Goal: Transaction & Acquisition: Book appointment/travel/reservation

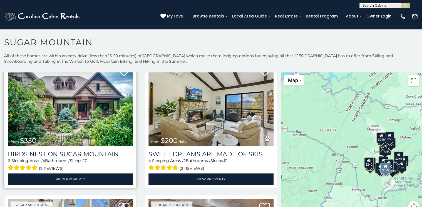
scroll to position [156, 0]
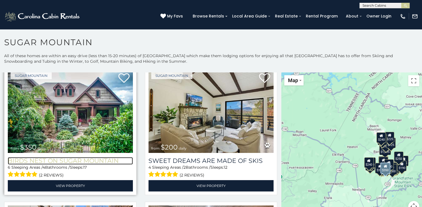
click at [69, 157] on h3 "Birds Nest On Sugar Mountain" at bounding box center [70, 161] width 125 height 8
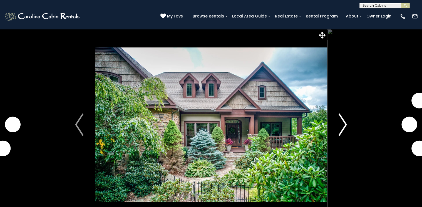
click at [345, 124] on img "Next" at bounding box center [342, 125] width 8 height 22
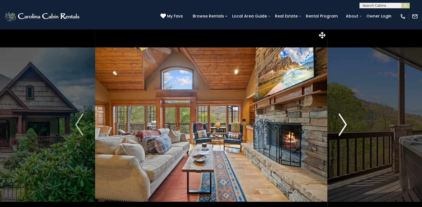
click at [345, 121] on img "Next" at bounding box center [342, 125] width 8 height 22
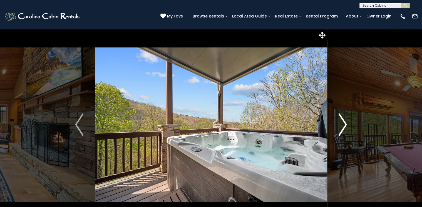
click at [345, 121] on img "Next" at bounding box center [342, 125] width 8 height 22
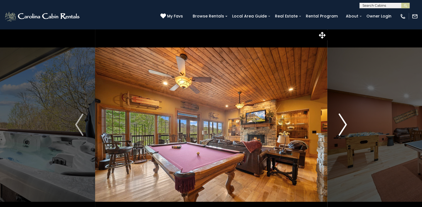
click at [345, 123] on img "Next" at bounding box center [342, 125] width 8 height 22
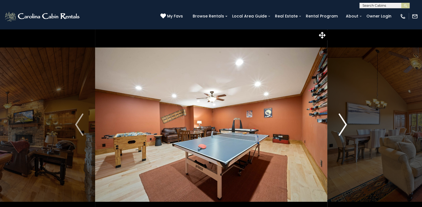
click at [345, 123] on img "Next" at bounding box center [342, 125] width 8 height 22
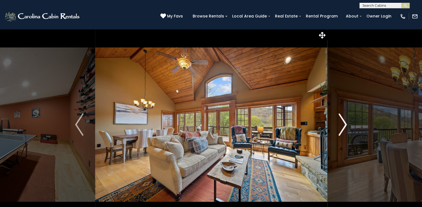
click at [345, 123] on img "Next" at bounding box center [342, 125] width 8 height 22
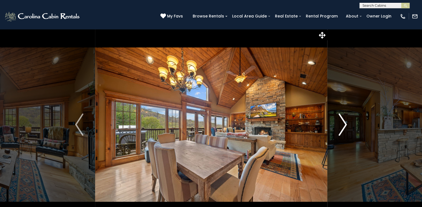
click at [345, 123] on img "Next" at bounding box center [342, 125] width 8 height 22
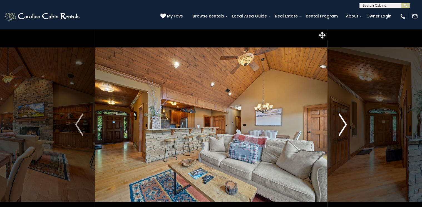
click at [345, 123] on img "Next" at bounding box center [342, 125] width 8 height 22
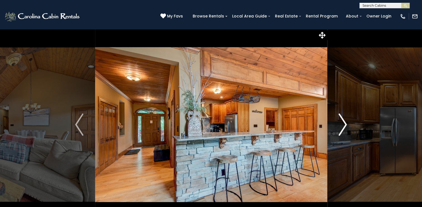
click at [344, 124] on img "Next" at bounding box center [342, 125] width 8 height 22
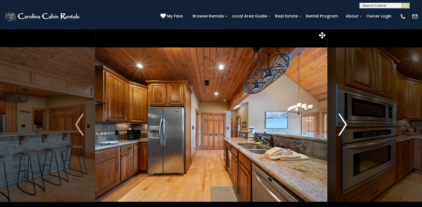
click at [344, 124] on img "Next" at bounding box center [342, 125] width 8 height 22
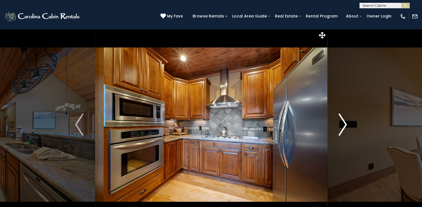
click at [345, 124] on img "Next" at bounding box center [342, 125] width 8 height 22
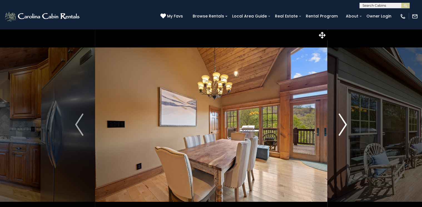
click at [345, 124] on img "Next" at bounding box center [342, 125] width 8 height 22
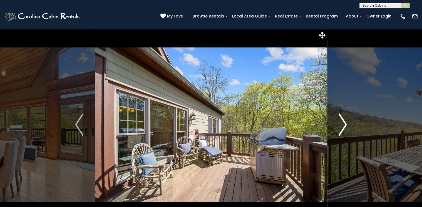
click at [345, 124] on img "Next" at bounding box center [342, 125] width 8 height 22
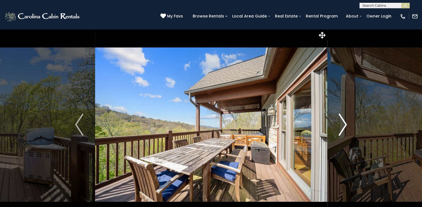
click at [344, 122] on img "Next" at bounding box center [342, 125] width 8 height 22
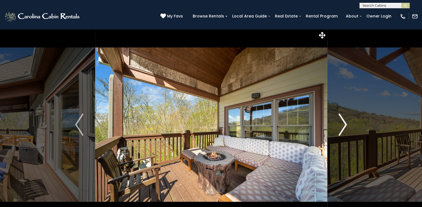
click at [344, 122] on img "Next" at bounding box center [342, 125] width 8 height 22
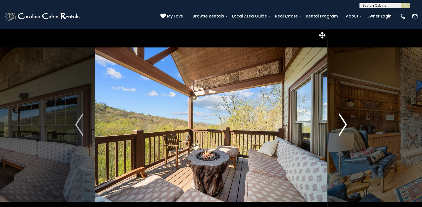
click at [344, 122] on img "Next" at bounding box center [342, 125] width 8 height 22
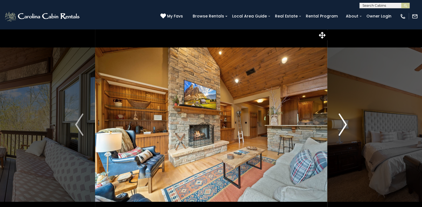
click at [344, 122] on img "Next" at bounding box center [342, 125] width 8 height 22
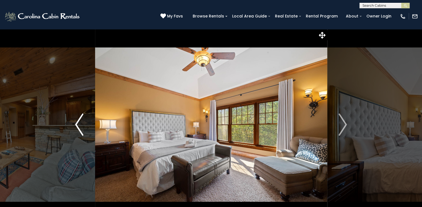
click at [75, 117] on img "Previous" at bounding box center [79, 125] width 8 height 22
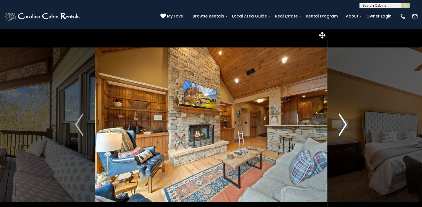
click at [346, 123] on img "Next" at bounding box center [342, 125] width 8 height 22
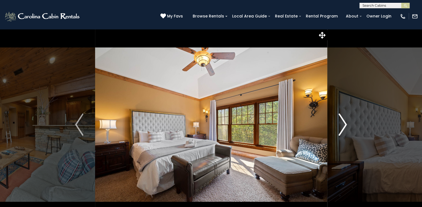
click at [346, 123] on img "Next" at bounding box center [342, 125] width 8 height 22
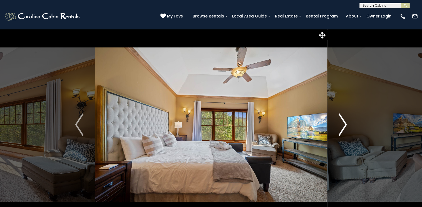
click at [346, 123] on img "Next" at bounding box center [342, 125] width 8 height 22
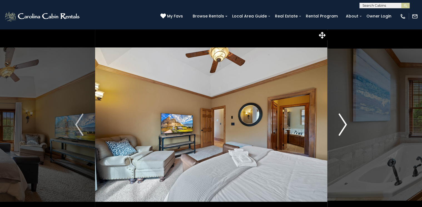
click at [346, 123] on img "Next" at bounding box center [342, 125] width 8 height 22
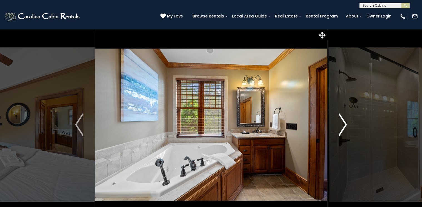
click at [346, 123] on img "Next" at bounding box center [342, 125] width 8 height 22
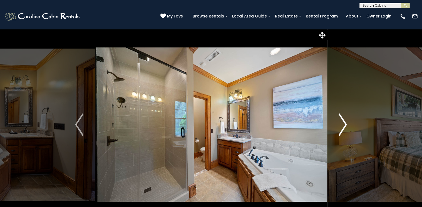
click at [346, 123] on img "Next" at bounding box center [342, 125] width 8 height 22
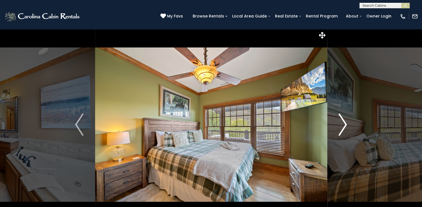
click at [346, 123] on img "Next" at bounding box center [342, 125] width 8 height 22
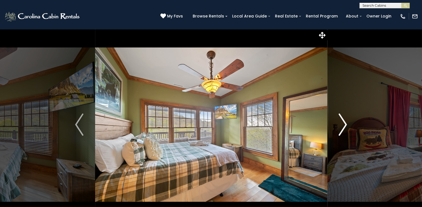
click at [346, 123] on img "Next" at bounding box center [342, 125] width 8 height 22
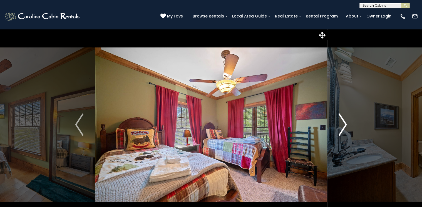
click at [346, 123] on img "Next" at bounding box center [342, 125] width 8 height 22
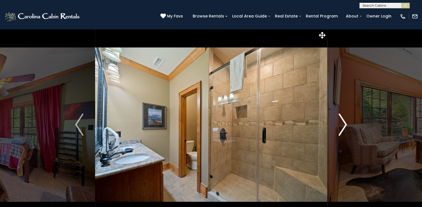
click at [346, 123] on img "Next" at bounding box center [342, 125] width 8 height 22
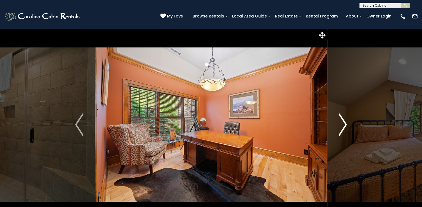
click at [345, 123] on img "Next" at bounding box center [342, 125] width 8 height 22
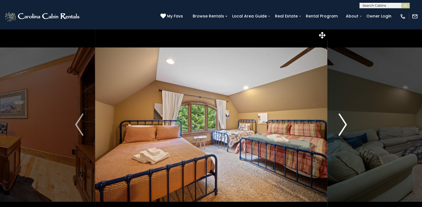
click at [345, 121] on img "Next" at bounding box center [342, 125] width 8 height 22
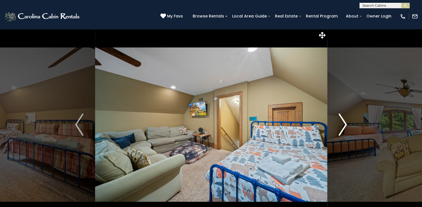
click at [346, 123] on img "Next" at bounding box center [342, 125] width 8 height 22
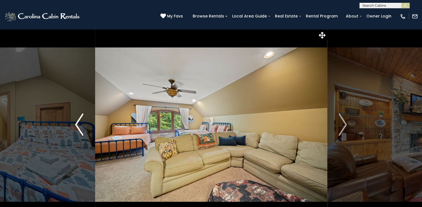
click at [78, 124] on img "Previous" at bounding box center [79, 125] width 8 height 22
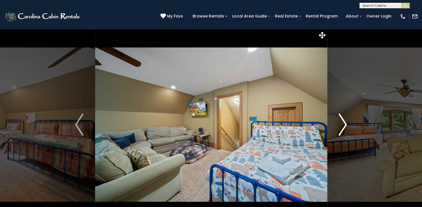
click at [347, 123] on button "Next" at bounding box center [343, 125] width 32 height 192
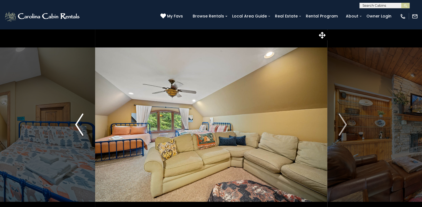
click at [76, 126] on img "Previous" at bounding box center [79, 125] width 8 height 22
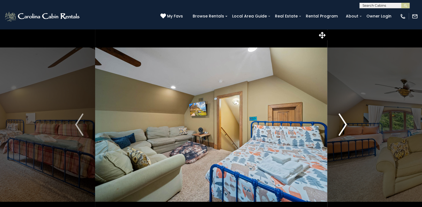
click at [344, 123] on img "Next" at bounding box center [342, 125] width 8 height 22
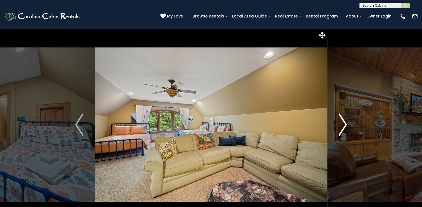
click at [344, 122] on img "Next" at bounding box center [342, 125] width 8 height 22
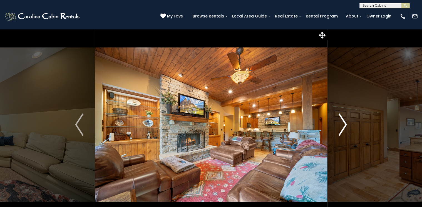
click at [345, 123] on img "Next" at bounding box center [342, 125] width 8 height 22
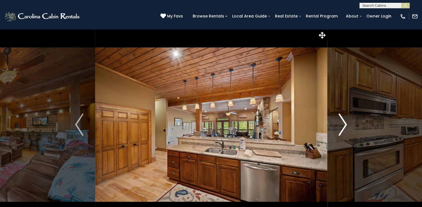
click at [345, 123] on img "Next" at bounding box center [342, 125] width 8 height 22
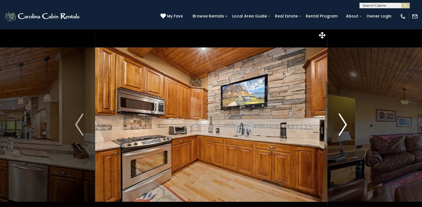
click at [345, 123] on img "Next" at bounding box center [342, 125] width 8 height 22
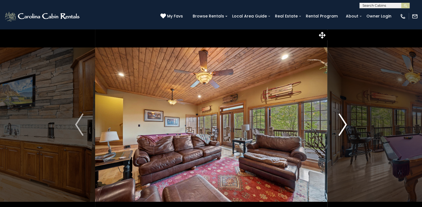
click at [347, 124] on img "Next" at bounding box center [342, 125] width 8 height 22
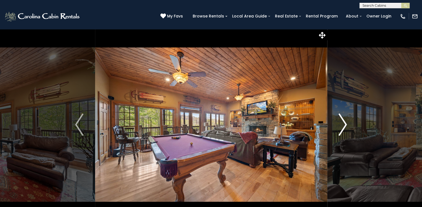
click at [347, 124] on button "Next" at bounding box center [343, 125] width 32 height 192
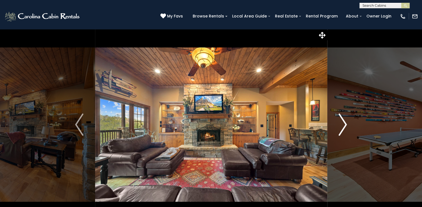
click at [347, 123] on img "Next" at bounding box center [342, 125] width 8 height 22
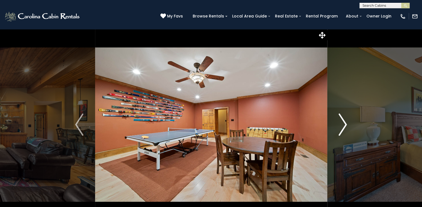
click at [345, 124] on img "Next" at bounding box center [342, 125] width 8 height 22
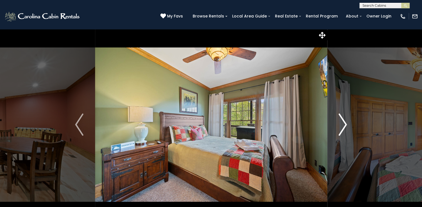
click at [345, 124] on img "Next" at bounding box center [342, 125] width 8 height 22
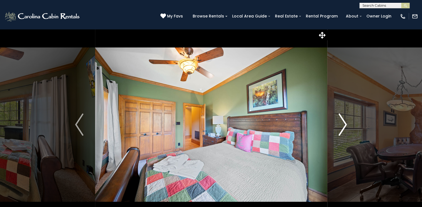
click at [345, 124] on img "Next" at bounding box center [342, 125] width 8 height 22
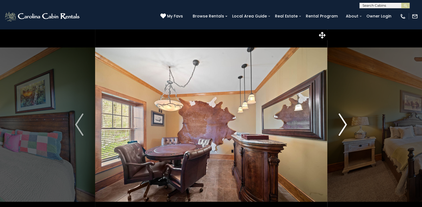
click at [345, 124] on img "Next" at bounding box center [342, 125] width 8 height 22
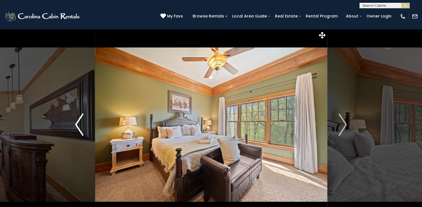
click at [82, 126] on img "Previous" at bounding box center [79, 125] width 8 height 22
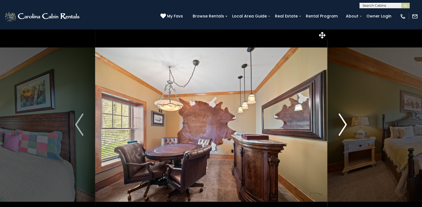
click at [341, 125] on img "Next" at bounding box center [342, 125] width 8 height 22
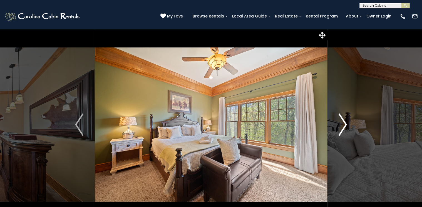
click at [344, 125] on img "Next" at bounding box center [342, 125] width 8 height 22
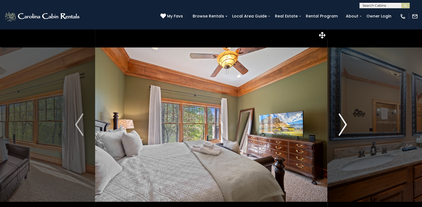
click at [345, 125] on img "Next" at bounding box center [342, 125] width 8 height 22
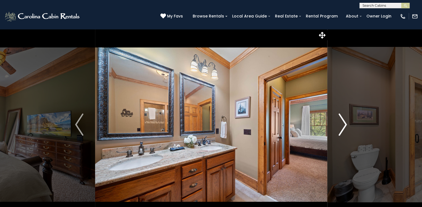
click at [345, 125] on img "Next" at bounding box center [342, 125] width 8 height 22
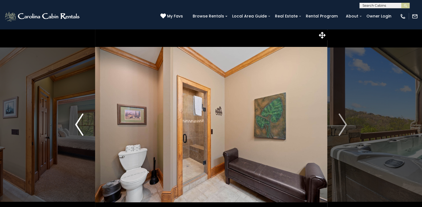
click at [75, 122] on img "Previous" at bounding box center [79, 125] width 8 height 22
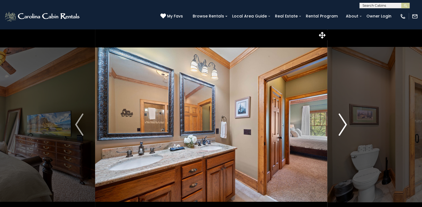
click at [346, 124] on img "Next" at bounding box center [342, 125] width 8 height 22
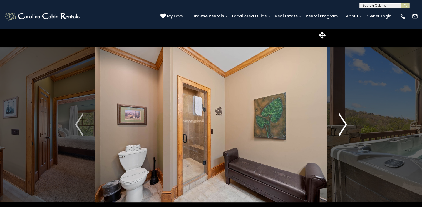
click at [346, 124] on img "Next" at bounding box center [342, 125] width 8 height 22
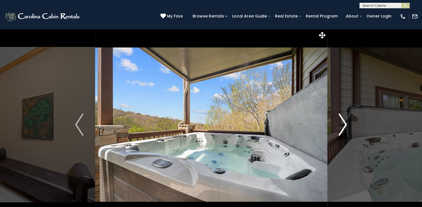
click at [346, 124] on img "Next" at bounding box center [342, 125] width 8 height 22
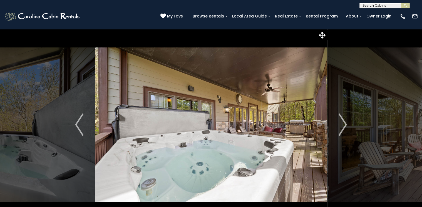
drag, startPoint x: 131, startPoint y: 160, endPoint x: 130, endPoint y: 167, distance: 7.9
click at [130, 167] on img at bounding box center [211, 125] width 232 height 192
click at [342, 120] on img "Next" at bounding box center [342, 125] width 8 height 22
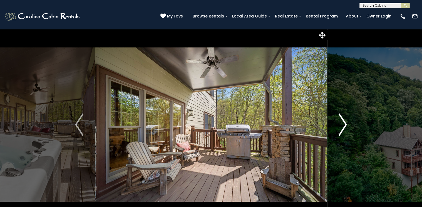
click at [343, 120] on img "Next" at bounding box center [342, 125] width 8 height 22
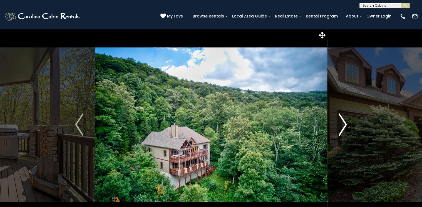
click at [343, 120] on img "Next" at bounding box center [342, 125] width 8 height 22
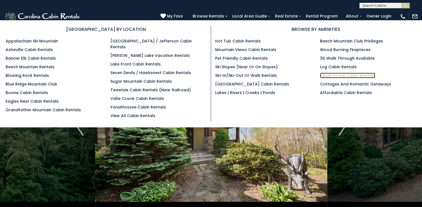
click at [342, 74] on link "Large Group Cabin Rentals" at bounding box center [347, 76] width 55 height 6
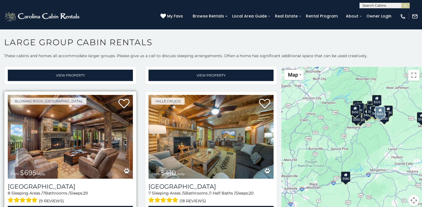
scroll to position [1089, 0]
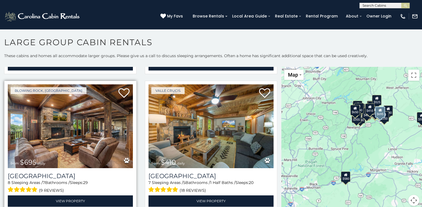
click at [72, 130] on img at bounding box center [70, 126] width 125 height 84
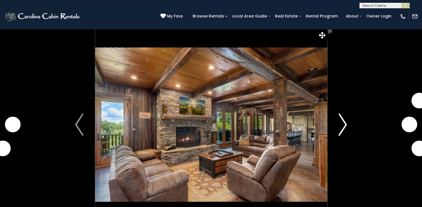
click at [344, 122] on img "Next" at bounding box center [342, 125] width 8 height 22
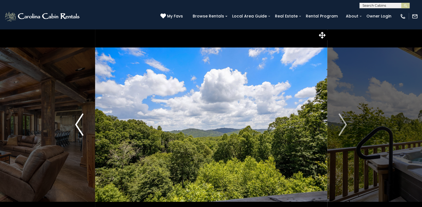
click at [77, 126] on img "Previous" at bounding box center [79, 125] width 8 height 22
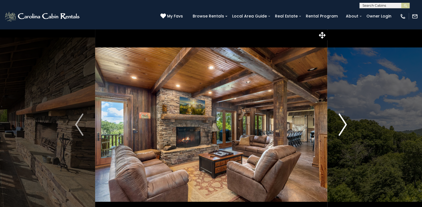
click at [345, 120] on img "Next" at bounding box center [342, 125] width 8 height 22
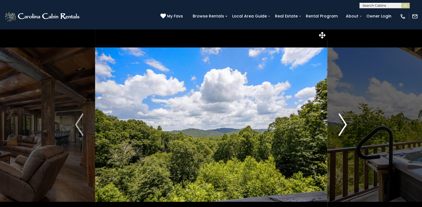
click at [345, 122] on img "Next" at bounding box center [342, 125] width 8 height 22
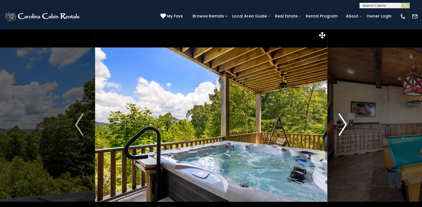
click at [347, 123] on button "Next" at bounding box center [343, 125] width 32 height 192
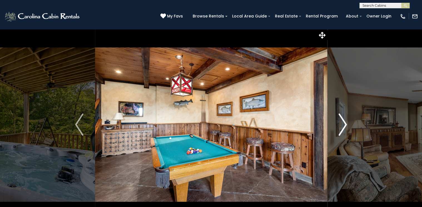
click at [346, 123] on img "Next" at bounding box center [342, 125] width 8 height 22
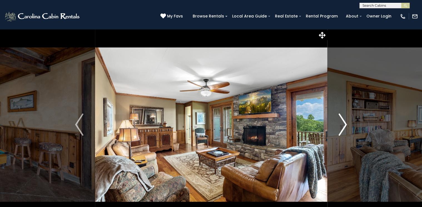
click at [345, 123] on img "Next" at bounding box center [342, 125] width 8 height 22
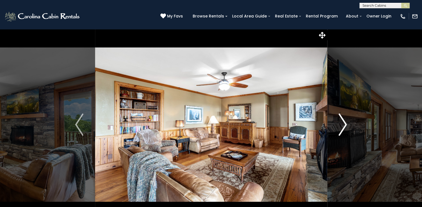
click at [346, 124] on img "Next" at bounding box center [342, 125] width 8 height 22
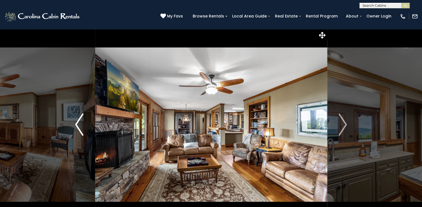
click at [80, 125] on img "Previous" at bounding box center [79, 125] width 8 height 22
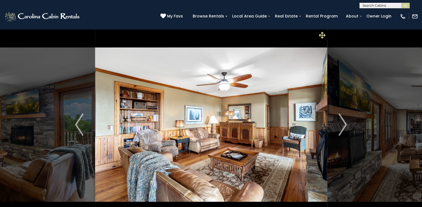
click at [321, 34] on icon at bounding box center [322, 35] width 7 height 7
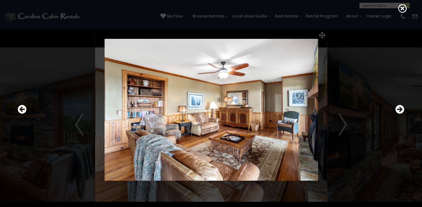
drag, startPoint x: 204, startPoint y: 114, endPoint x: 198, endPoint y: 123, distance: 10.9
click at [206, 129] on img at bounding box center [211, 110] width 334 height 142
drag, startPoint x: 210, startPoint y: 116, endPoint x: 233, endPoint y: 113, distance: 23.3
click at [233, 113] on img at bounding box center [211, 110] width 334 height 142
click at [402, 108] on icon "Next" at bounding box center [399, 109] width 9 height 9
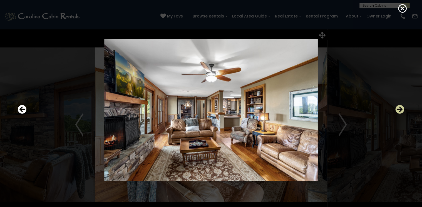
click at [400, 109] on icon "Next" at bounding box center [399, 109] width 9 height 9
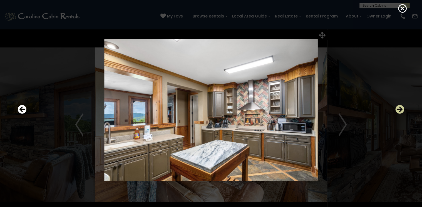
click at [399, 108] on icon "Next" at bounding box center [399, 109] width 9 height 9
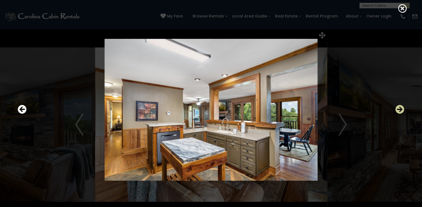
click at [399, 108] on icon "Next" at bounding box center [399, 109] width 9 height 9
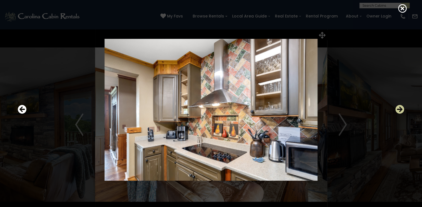
click at [399, 108] on icon "Next" at bounding box center [399, 109] width 9 height 9
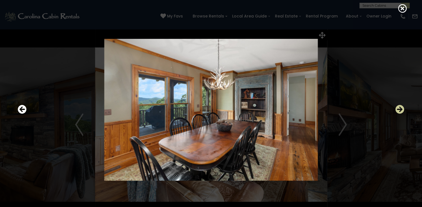
click at [400, 109] on icon "Next" at bounding box center [399, 109] width 9 height 9
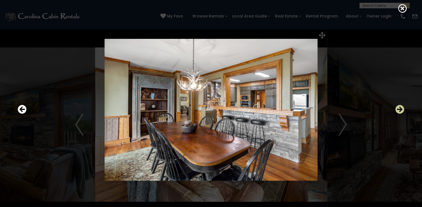
click at [400, 109] on icon "Next" at bounding box center [399, 109] width 9 height 9
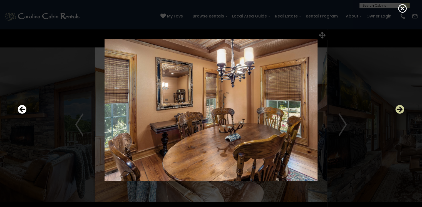
click at [400, 109] on icon "Next" at bounding box center [399, 109] width 9 height 9
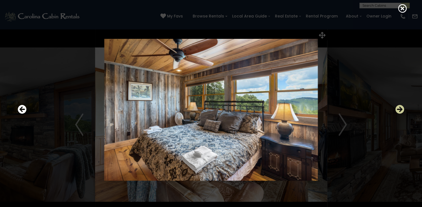
click at [400, 109] on icon "Next" at bounding box center [399, 109] width 9 height 9
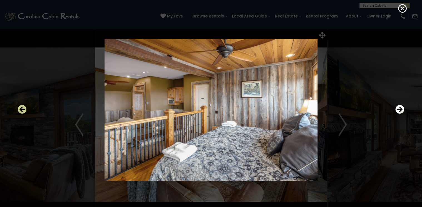
click at [21, 109] on icon "Previous" at bounding box center [22, 109] width 9 height 9
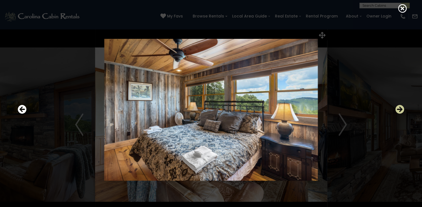
click at [401, 108] on icon "Next" at bounding box center [399, 109] width 9 height 9
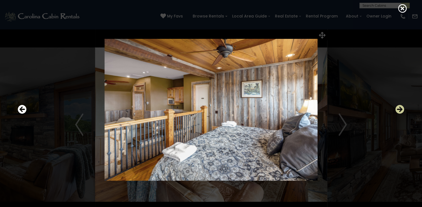
click at [399, 110] on icon "Next" at bounding box center [399, 109] width 9 height 9
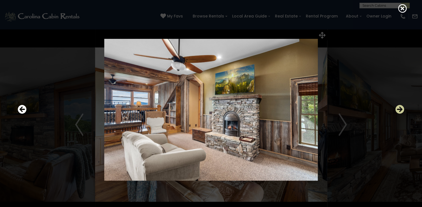
click at [396, 108] on icon "Next" at bounding box center [399, 109] width 9 height 9
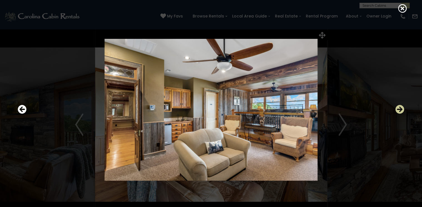
click at [402, 108] on icon "Next" at bounding box center [399, 109] width 9 height 9
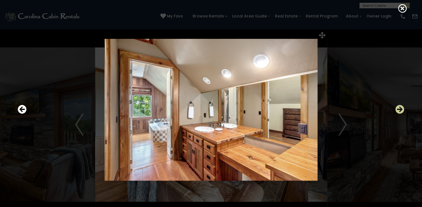
click at [402, 108] on icon "Next" at bounding box center [399, 109] width 9 height 9
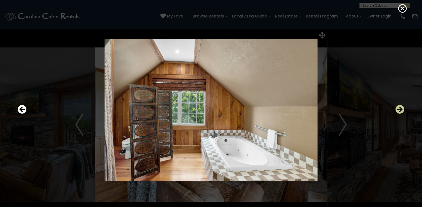
click at [402, 108] on icon "Next" at bounding box center [399, 109] width 9 height 9
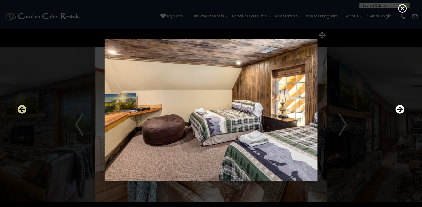
click at [21, 108] on icon "Previous" at bounding box center [22, 109] width 9 height 9
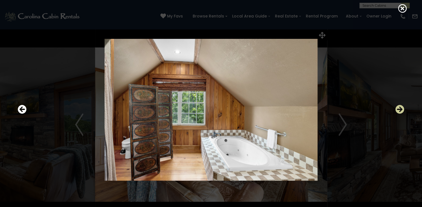
click at [399, 109] on icon "Next" at bounding box center [399, 109] width 9 height 9
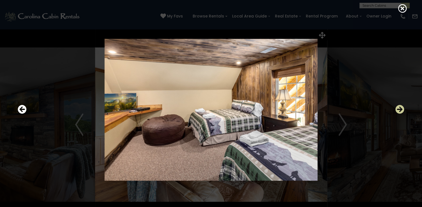
click at [399, 109] on icon "Next" at bounding box center [399, 109] width 9 height 9
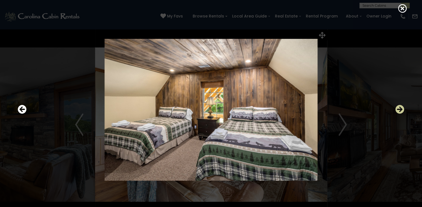
click at [399, 109] on icon "Next" at bounding box center [399, 109] width 9 height 9
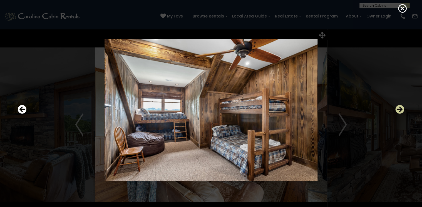
click at [397, 112] on icon "Next" at bounding box center [399, 109] width 9 height 9
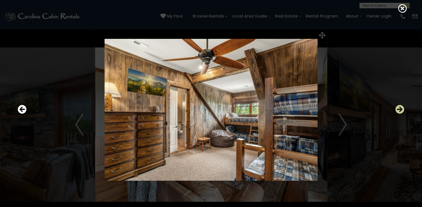
click at [399, 111] on icon "Next" at bounding box center [399, 109] width 9 height 9
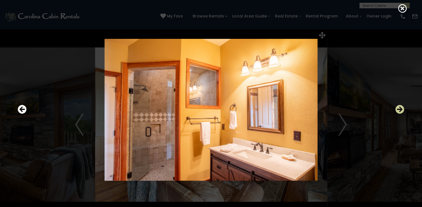
click at [399, 111] on icon "Next" at bounding box center [399, 109] width 9 height 9
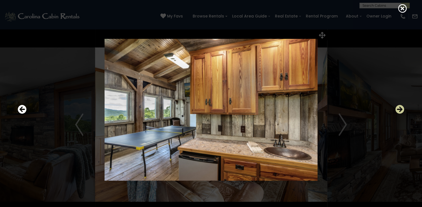
click at [399, 111] on icon "Next" at bounding box center [399, 109] width 9 height 9
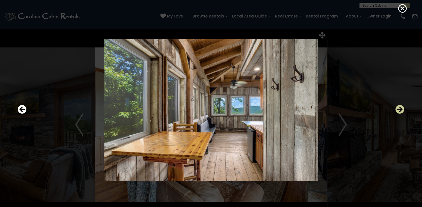
click at [399, 111] on icon "Next" at bounding box center [399, 109] width 9 height 9
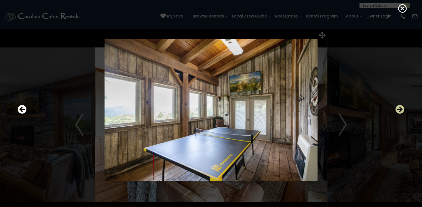
click at [397, 104] on button "Next" at bounding box center [399, 110] width 9 height 13
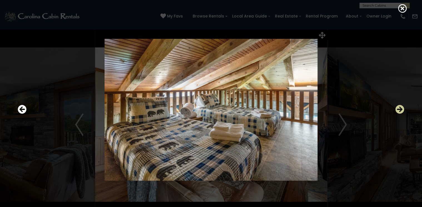
click at [399, 108] on icon "Next" at bounding box center [399, 109] width 9 height 9
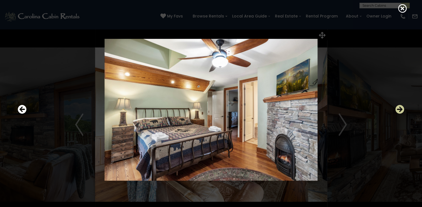
click at [399, 108] on icon "Next" at bounding box center [399, 109] width 9 height 9
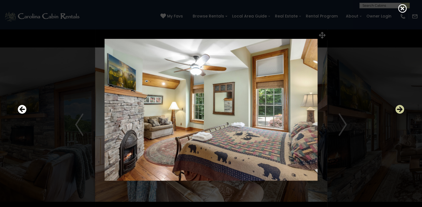
click at [399, 108] on icon "Next" at bounding box center [399, 109] width 9 height 9
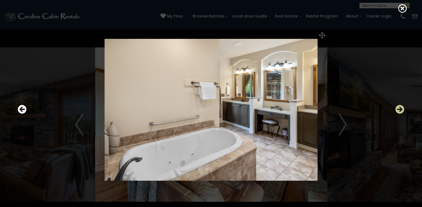
click at [399, 108] on icon "Next" at bounding box center [399, 109] width 9 height 9
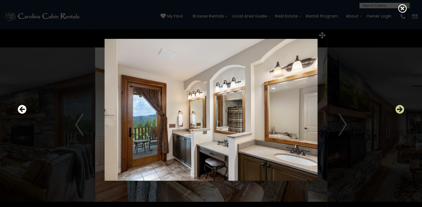
click at [399, 108] on icon "Next" at bounding box center [399, 109] width 9 height 9
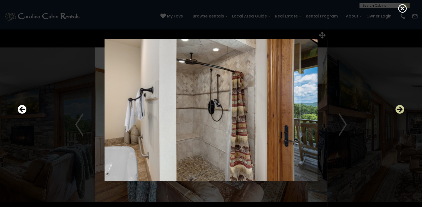
click at [399, 108] on icon "Next" at bounding box center [399, 109] width 9 height 9
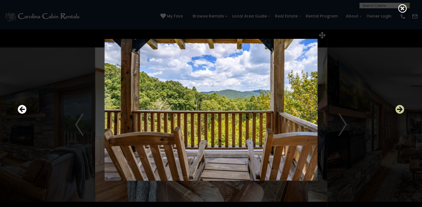
click at [399, 108] on icon "Next" at bounding box center [399, 109] width 9 height 9
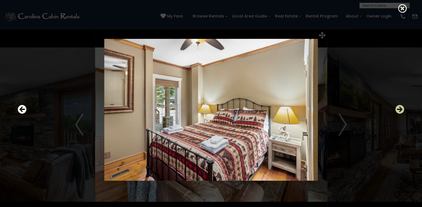
click at [399, 108] on icon "Next" at bounding box center [399, 109] width 9 height 9
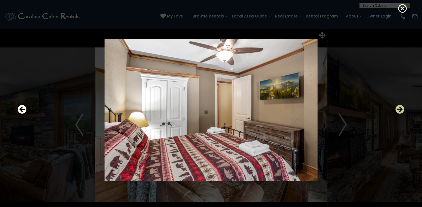
click at [399, 108] on icon "Next" at bounding box center [399, 109] width 9 height 9
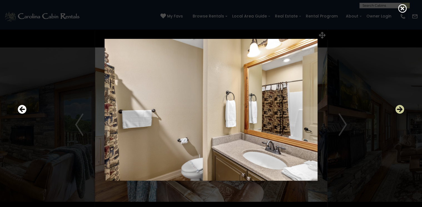
click at [399, 108] on icon "Next" at bounding box center [399, 109] width 9 height 9
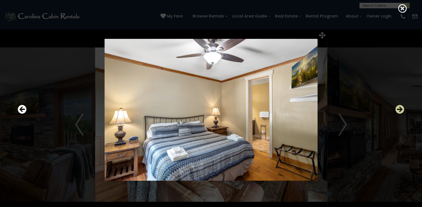
click at [399, 108] on icon "Next" at bounding box center [399, 109] width 9 height 9
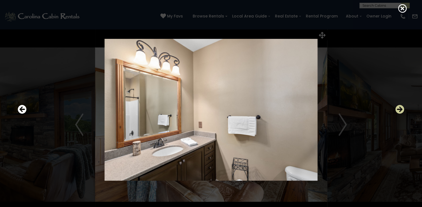
click at [399, 108] on icon "Next" at bounding box center [399, 109] width 9 height 9
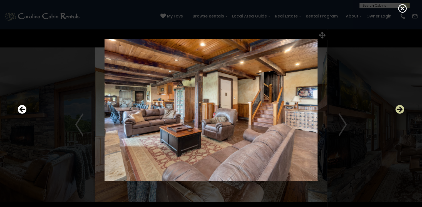
click at [399, 108] on icon "Next" at bounding box center [399, 109] width 9 height 9
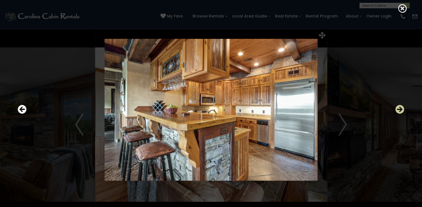
click at [399, 108] on icon "Next" at bounding box center [399, 109] width 9 height 9
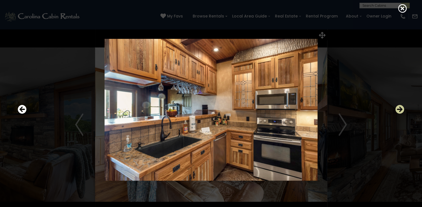
click at [399, 108] on icon "Next" at bounding box center [399, 109] width 9 height 9
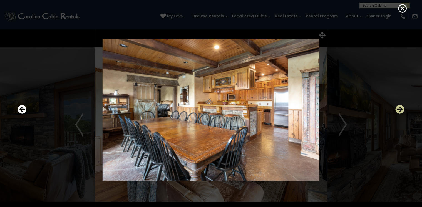
click at [399, 108] on icon "Next" at bounding box center [399, 109] width 9 height 9
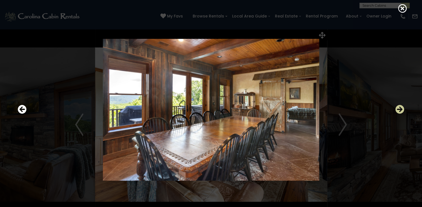
click at [399, 108] on icon "Next" at bounding box center [399, 109] width 9 height 9
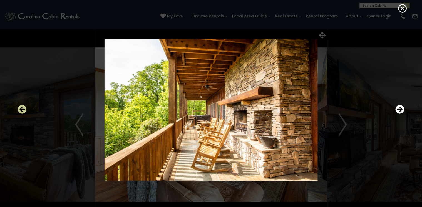
click at [24, 106] on icon "Previous" at bounding box center [22, 109] width 9 height 9
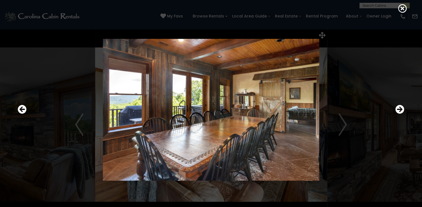
click at [347, 123] on img at bounding box center [211, 110] width 334 height 142
click at [401, 108] on icon "Next" at bounding box center [399, 109] width 9 height 9
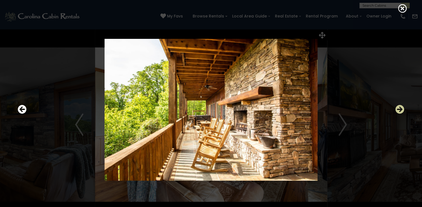
click at [400, 110] on icon "Next" at bounding box center [399, 109] width 9 height 9
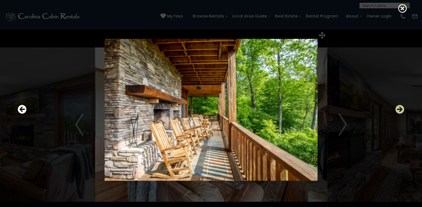
click at [400, 110] on icon "Next" at bounding box center [399, 109] width 9 height 9
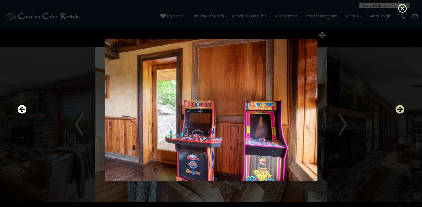
click at [400, 109] on icon "Next" at bounding box center [399, 109] width 9 height 9
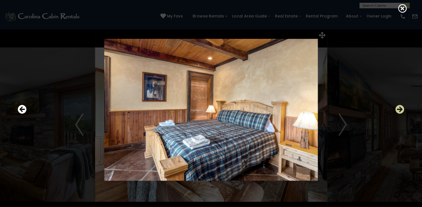
click at [400, 109] on icon "Next" at bounding box center [399, 109] width 9 height 9
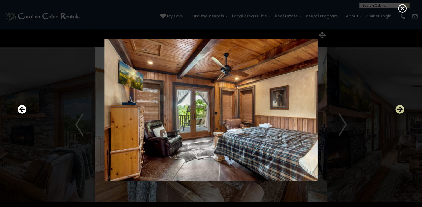
click at [401, 113] on icon "Next" at bounding box center [399, 109] width 9 height 9
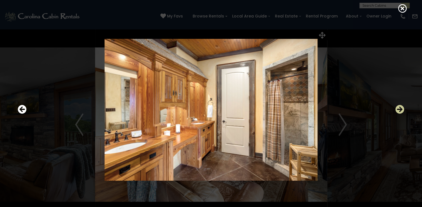
click at [400, 110] on icon "Next" at bounding box center [399, 109] width 9 height 9
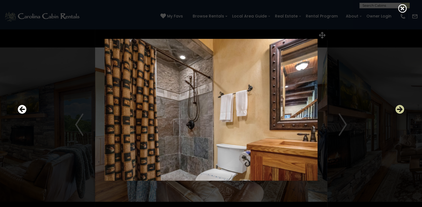
click at [400, 110] on icon "Next" at bounding box center [399, 109] width 9 height 9
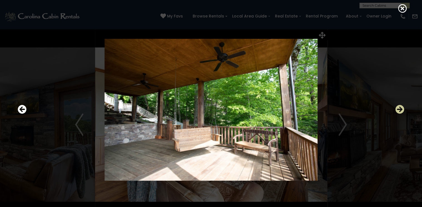
click at [400, 110] on icon "Next" at bounding box center [399, 109] width 9 height 9
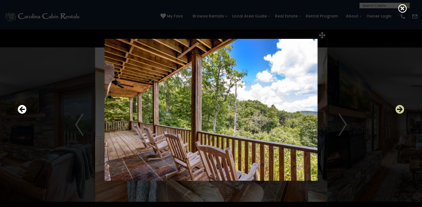
click at [399, 109] on icon "Next" at bounding box center [399, 109] width 9 height 9
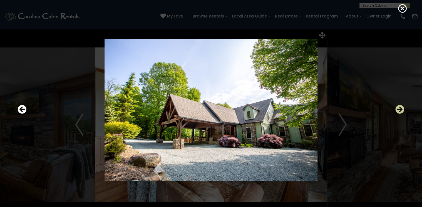
click at [399, 109] on icon "Next" at bounding box center [399, 109] width 9 height 9
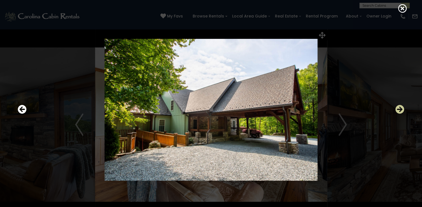
click at [399, 109] on icon "Next" at bounding box center [399, 109] width 9 height 9
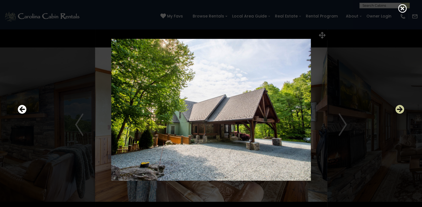
click at [396, 108] on icon "Next" at bounding box center [399, 109] width 9 height 9
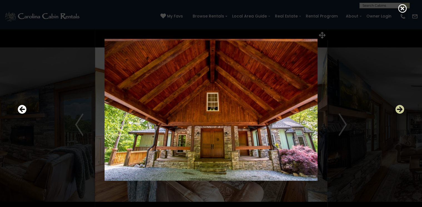
click at [399, 109] on icon "Next" at bounding box center [399, 109] width 9 height 9
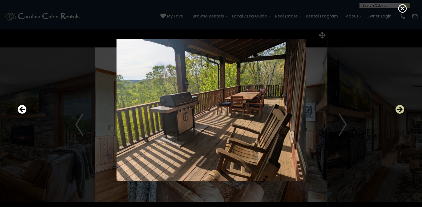
click at [398, 111] on icon "Next" at bounding box center [399, 109] width 9 height 9
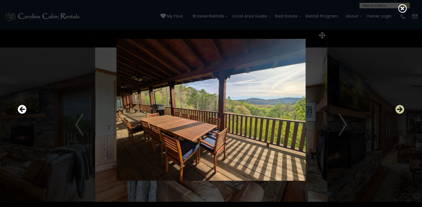
click at [398, 111] on icon "Next" at bounding box center [399, 109] width 9 height 9
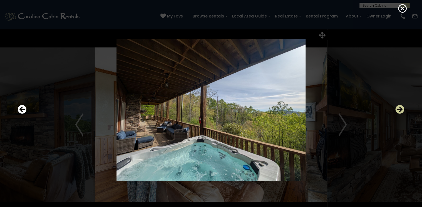
click at [396, 109] on icon "Next" at bounding box center [399, 109] width 9 height 9
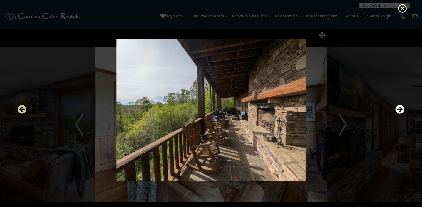
click at [23, 109] on icon "Previous" at bounding box center [22, 109] width 9 height 9
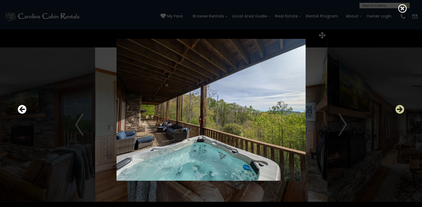
click at [400, 107] on icon "Next" at bounding box center [399, 109] width 9 height 9
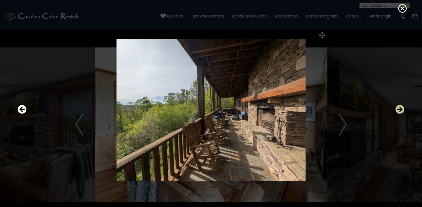
click at [400, 107] on icon "Next" at bounding box center [399, 109] width 9 height 9
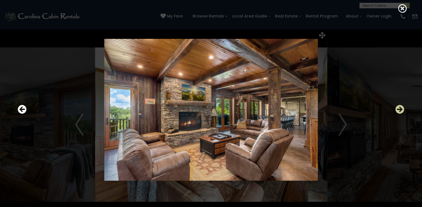
click at [400, 107] on icon "Next" at bounding box center [399, 109] width 9 height 9
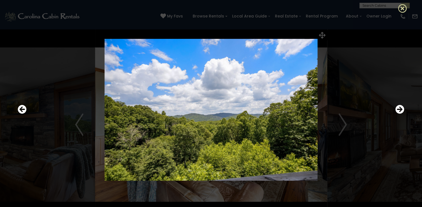
click at [404, 7] on icon at bounding box center [402, 8] width 9 height 9
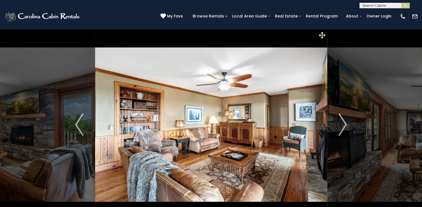
click at [323, 34] on icon at bounding box center [322, 35] width 7 height 7
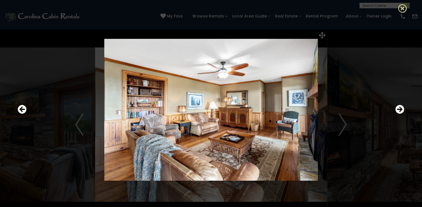
click at [401, 6] on icon at bounding box center [402, 8] width 9 height 9
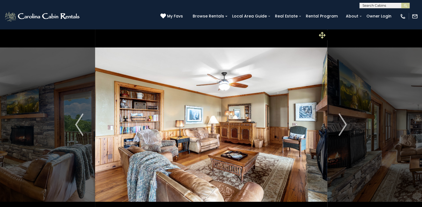
click at [320, 34] on icon at bounding box center [322, 35] width 7 height 7
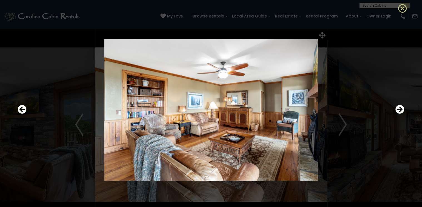
click at [402, 6] on icon at bounding box center [402, 8] width 9 height 9
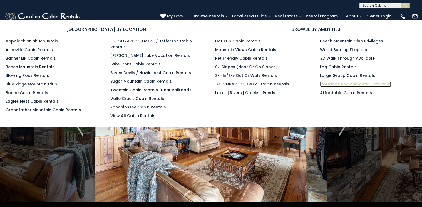
click at [349, 83] on link "Cottages and Romantic Getaways" at bounding box center [355, 84] width 71 height 6
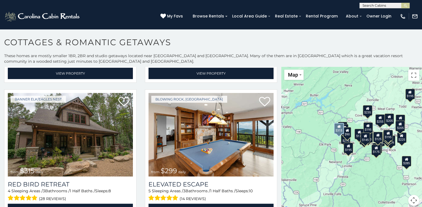
scroll to position [133, 0]
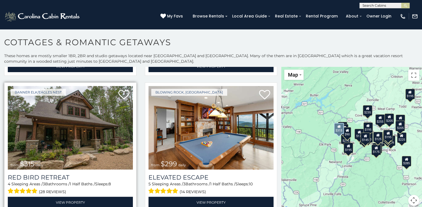
click at [77, 156] on img at bounding box center [70, 128] width 125 height 84
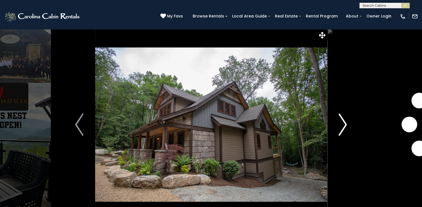
click at [344, 124] on img "Next" at bounding box center [342, 125] width 8 height 22
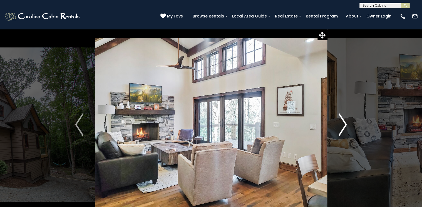
click at [343, 124] on img "Next" at bounding box center [342, 125] width 8 height 22
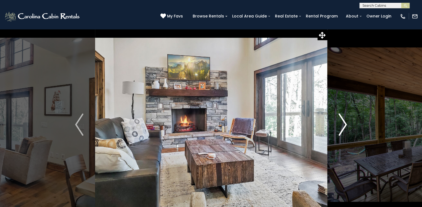
click at [343, 124] on img "Next" at bounding box center [342, 125] width 8 height 22
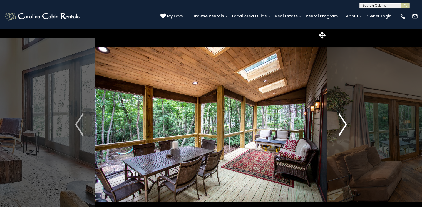
click at [348, 122] on button "Next" at bounding box center [343, 125] width 32 height 192
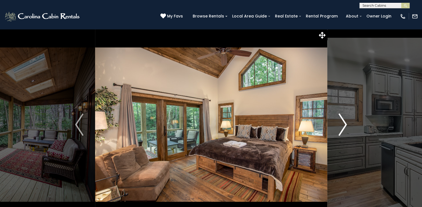
click at [348, 122] on button "Next" at bounding box center [343, 125] width 32 height 192
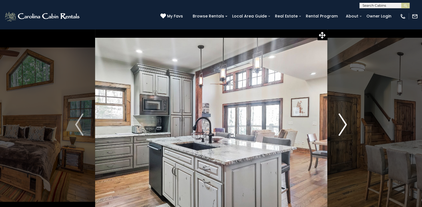
click at [348, 122] on button "Next" at bounding box center [343, 125] width 32 height 192
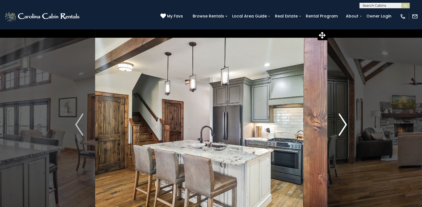
click at [348, 122] on button "Next" at bounding box center [343, 125] width 32 height 192
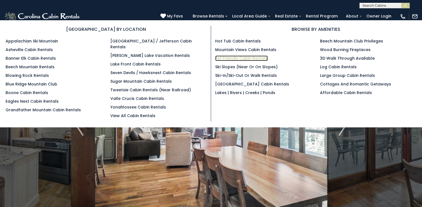
click at [246, 57] on link "Pet Friendly Cabin Rentals" at bounding box center [241, 59] width 53 height 6
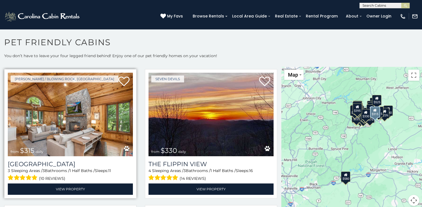
scroll to position [556, 0]
click at [94, 128] on img at bounding box center [70, 115] width 125 height 84
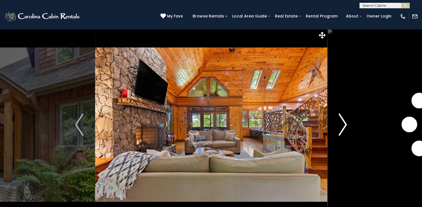
click at [345, 122] on img "Next" at bounding box center [342, 125] width 8 height 22
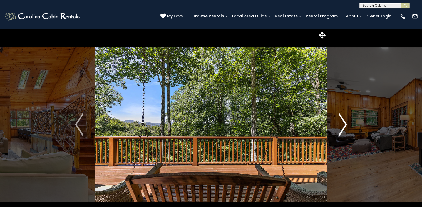
click at [345, 122] on img "Next" at bounding box center [342, 125] width 8 height 22
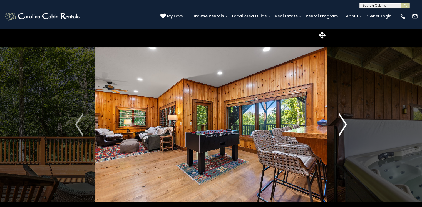
click at [345, 122] on img "Next" at bounding box center [342, 125] width 8 height 22
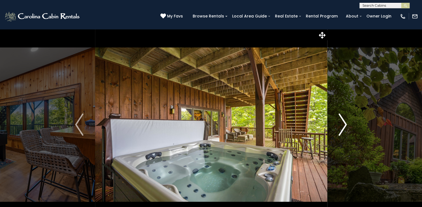
click at [345, 122] on img "Next" at bounding box center [342, 125] width 8 height 22
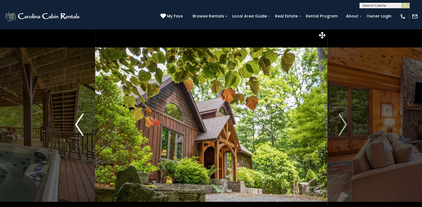
click at [79, 122] on img "Previous" at bounding box center [79, 125] width 8 height 22
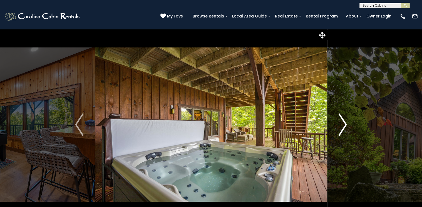
click at [344, 123] on img "Next" at bounding box center [342, 125] width 8 height 22
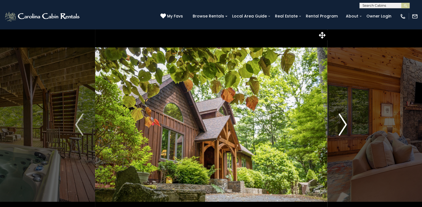
click at [344, 123] on img "Next" at bounding box center [342, 125] width 8 height 22
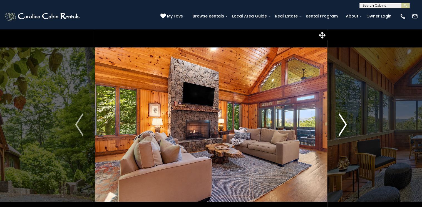
click at [345, 122] on img "Next" at bounding box center [342, 125] width 8 height 22
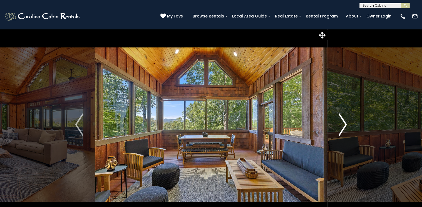
click at [345, 122] on img "Next" at bounding box center [342, 125] width 8 height 22
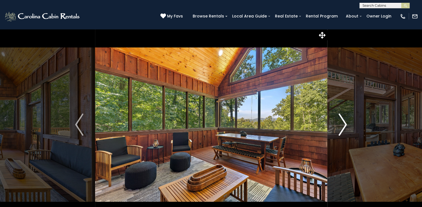
click at [345, 123] on img "Next" at bounding box center [342, 125] width 8 height 22
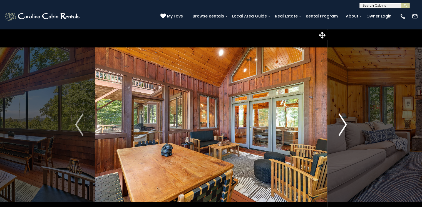
click at [345, 123] on img "Next" at bounding box center [342, 125] width 8 height 22
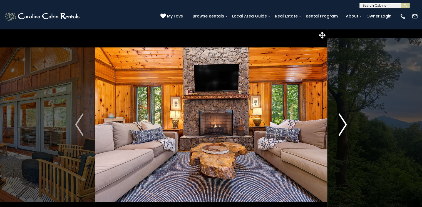
click at [345, 123] on img "Next" at bounding box center [342, 125] width 8 height 22
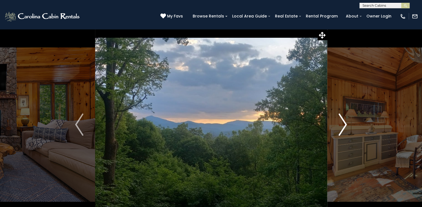
click at [345, 123] on img "Next" at bounding box center [342, 125] width 8 height 22
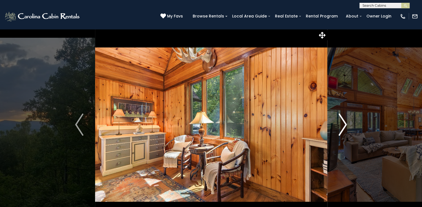
click at [345, 123] on img "Next" at bounding box center [342, 125] width 8 height 22
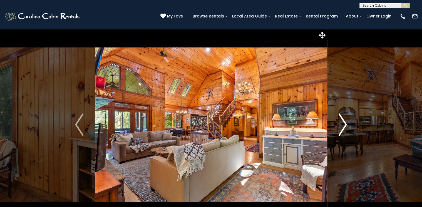
click at [348, 124] on button "Next" at bounding box center [343, 125] width 32 height 192
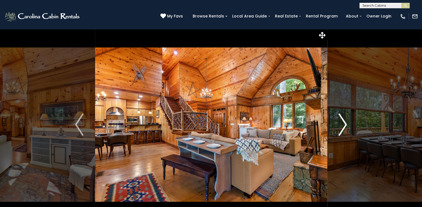
click at [342, 124] on img "Next" at bounding box center [342, 125] width 8 height 22
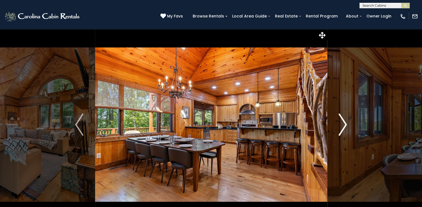
click at [342, 124] on img "Next" at bounding box center [342, 125] width 8 height 22
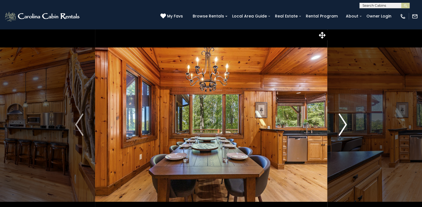
click at [342, 124] on img "Next" at bounding box center [342, 125] width 8 height 22
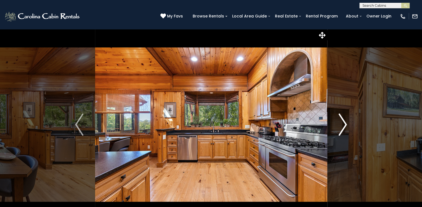
click at [345, 124] on img "Next" at bounding box center [342, 125] width 8 height 22
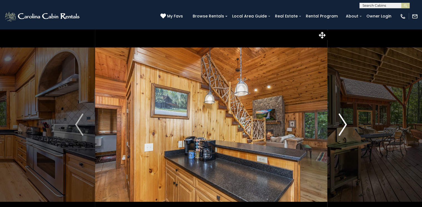
click at [345, 126] on img "Next" at bounding box center [342, 125] width 8 height 22
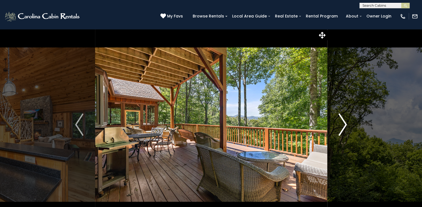
click at [341, 120] on img "Next" at bounding box center [342, 125] width 8 height 22
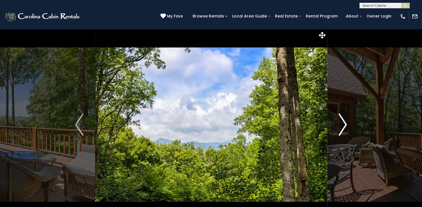
click at [341, 120] on img "Next" at bounding box center [342, 125] width 8 height 22
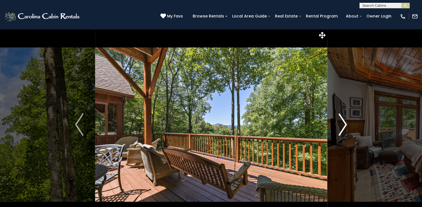
click at [341, 120] on img "Next" at bounding box center [342, 125] width 8 height 22
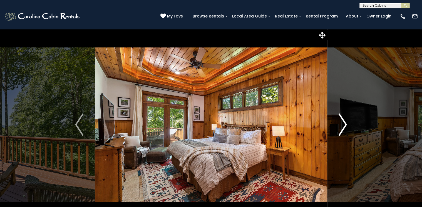
click at [341, 120] on img "Next" at bounding box center [342, 125] width 8 height 22
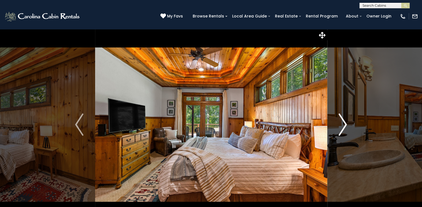
click at [342, 122] on img "Next" at bounding box center [342, 125] width 8 height 22
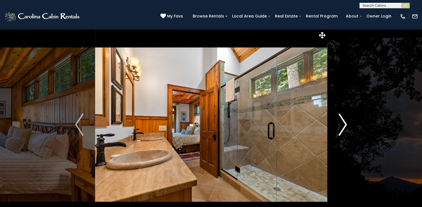
click at [342, 122] on img "Next" at bounding box center [342, 125] width 8 height 22
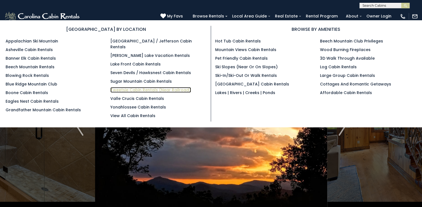
click at [159, 87] on link "Tweetsie Cabin Rentals (Near Railroad)" at bounding box center [150, 90] width 81 height 6
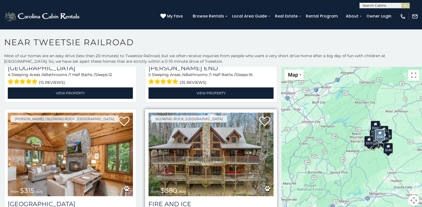
scroll to position [133, 0]
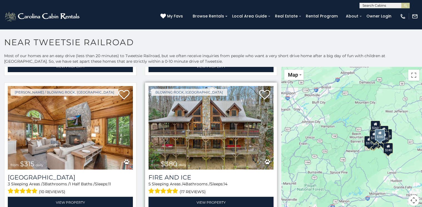
click at [185, 159] on span "from $380 daily" at bounding box center [168, 164] width 41 height 11
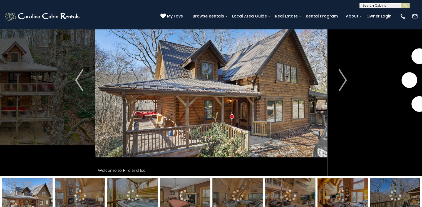
scroll to position [22, 0]
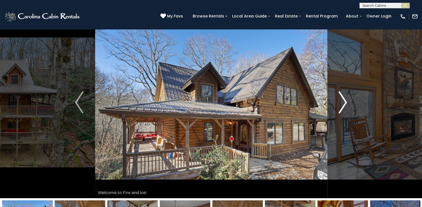
click at [342, 96] on img "Next" at bounding box center [342, 102] width 8 height 22
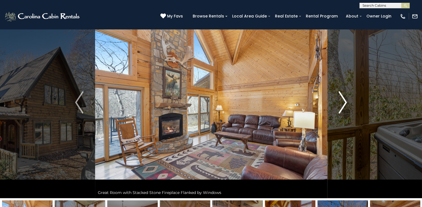
click at [345, 102] on img "Next" at bounding box center [342, 102] width 8 height 22
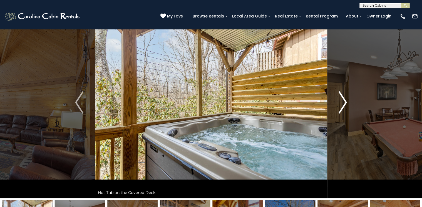
click at [345, 102] on img "Next" at bounding box center [342, 102] width 8 height 22
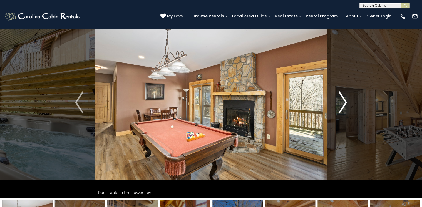
click at [345, 102] on img "Next" at bounding box center [342, 102] width 8 height 22
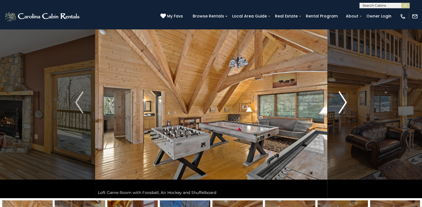
click at [345, 102] on img "Next" at bounding box center [342, 102] width 8 height 22
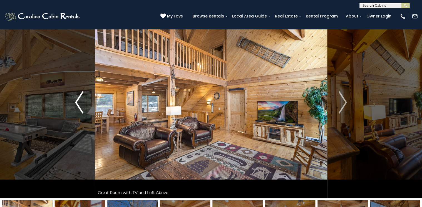
click at [68, 98] on button "Previous" at bounding box center [79, 103] width 32 height 192
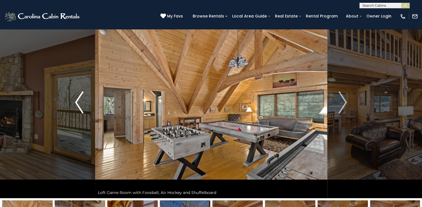
click at [70, 99] on button "Previous" at bounding box center [79, 103] width 32 height 192
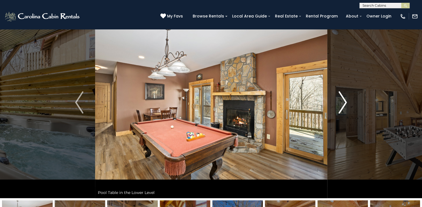
click at [346, 103] on img "Next" at bounding box center [342, 102] width 8 height 22
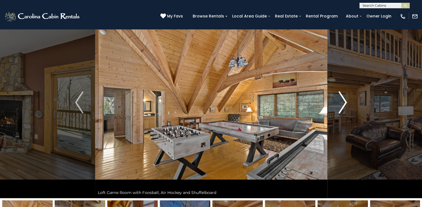
click at [346, 103] on img "Next" at bounding box center [342, 102] width 8 height 22
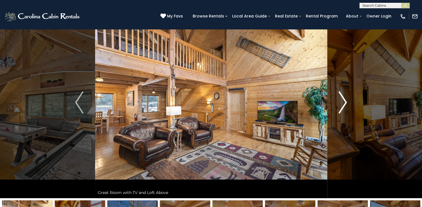
click at [346, 103] on img "Next" at bounding box center [342, 102] width 8 height 22
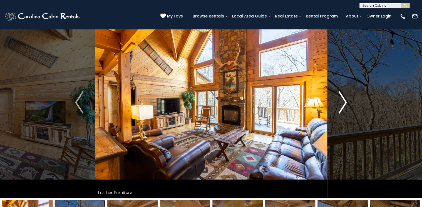
click at [345, 98] on img "Next" at bounding box center [342, 102] width 8 height 22
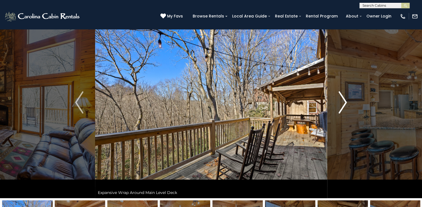
click at [347, 99] on img "Next" at bounding box center [342, 102] width 8 height 22
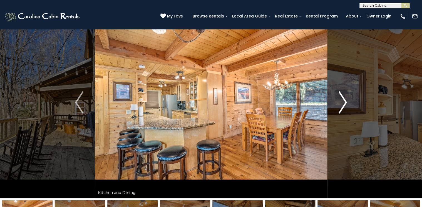
click at [347, 99] on img "Next" at bounding box center [342, 102] width 8 height 22
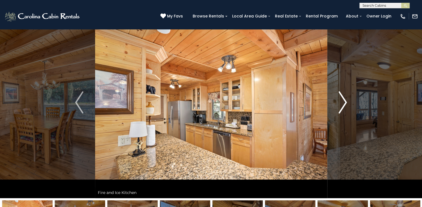
click at [347, 99] on img "Next" at bounding box center [342, 102] width 8 height 22
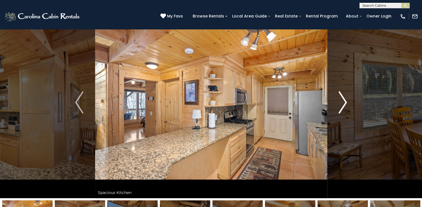
click at [346, 100] on img "Next" at bounding box center [342, 102] width 8 height 22
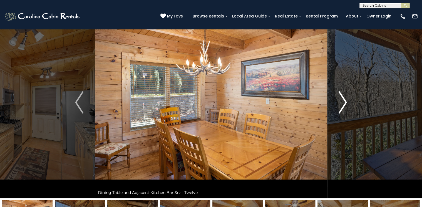
click at [346, 100] on img "Next" at bounding box center [342, 102] width 8 height 22
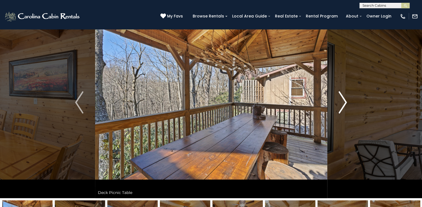
click at [346, 100] on img "Next" at bounding box center [342, 102] width 8 height 22
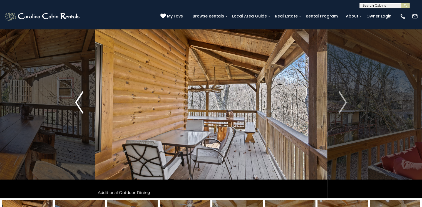
click at [76, 99] on img "Previous" at bounding box center [79, 102] width 8 height 22
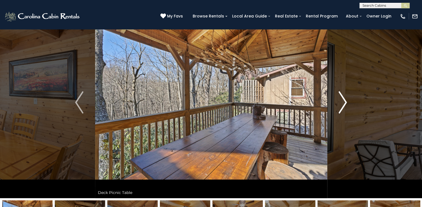
click at [349, 99] on button "Next" at bounding box center [343, 103] width 32 height 192
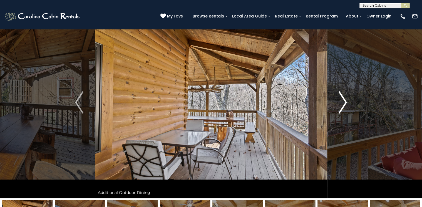
click at [349, 99] on button "Next" at bounding box center [343, 103] width 32 height 192
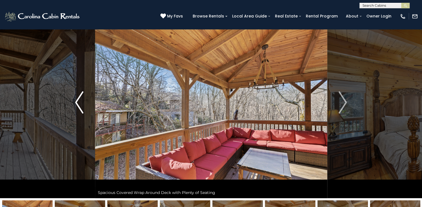
click at [77, 99] on img "Previous" at bounding box center [79, 102] width 8 height 22
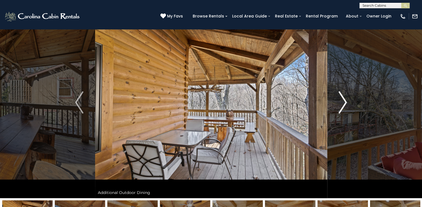
click at [344, 102] on img "Next" at bounding box center [342, 102] width 8 height 22
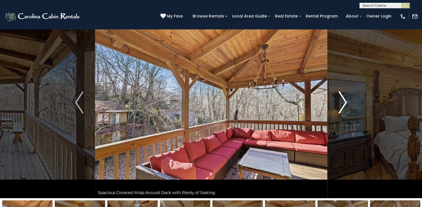
click at [344, 102] on img "Next" at bounding box center [342, 102] width 8 height 22
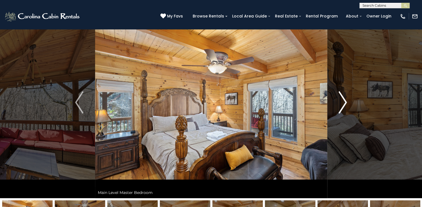
click at [344, 102] on img "Next" at bounding box center [342, 102] width 8 height 22
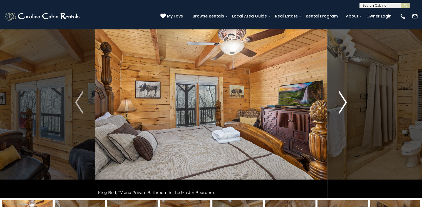
click at [344, 102] on img "Next" at bounding box center [342, 102] width 8 height 22
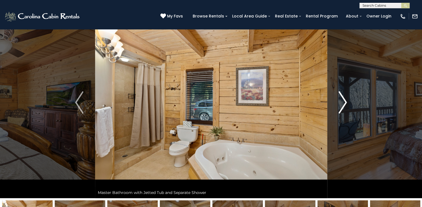
click at [343, 100] on img "Next" at bounding box center [342, 102] width 8 height 22
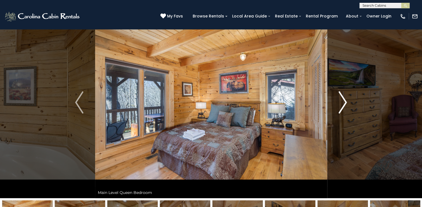
click at [343, 100] on img "Next" at bounding box center [342, 102] width 8 height 22
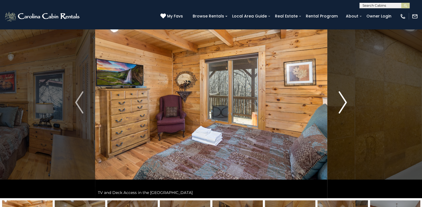
click at [343, 100] on img "Next" at bounding box center [342, 102] width 8 height 22
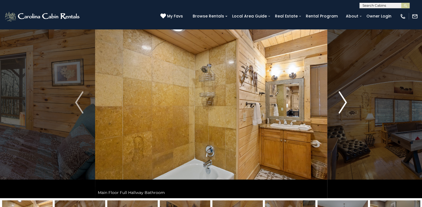
click at [343, 100] on img "Next" at bounding box center [342, 102] width 8 height 22
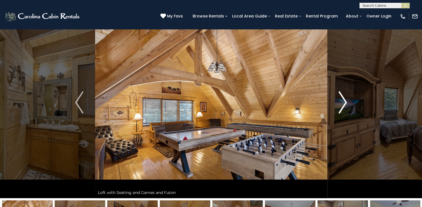
click at [345, 102] on img "Next" at bounding box center [342, 102] width 8 height 22
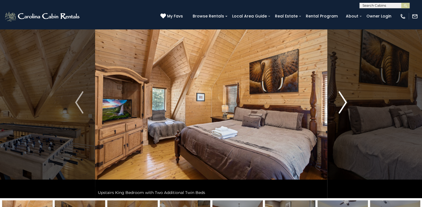
click at [345, 101] on img "Next" at bounding box center [342, 102] width 8 height 22
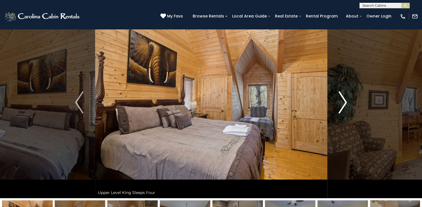
click at [345, 101] on img "Next" at bounding box center [342, 102] width 8 height 22
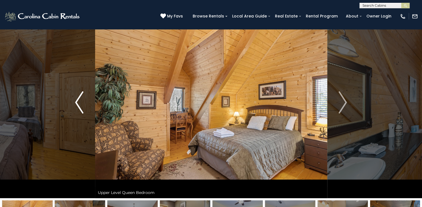
click at [80, 101] on img "Previous" at bounding box center [79, 102] width 8 height 22
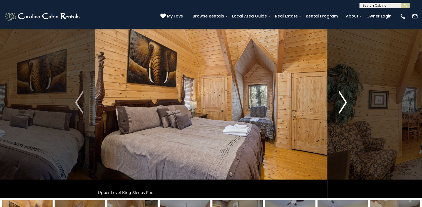
click at [345, 100] on img "Next" at bounding box center [342, 102] width 8 height 22
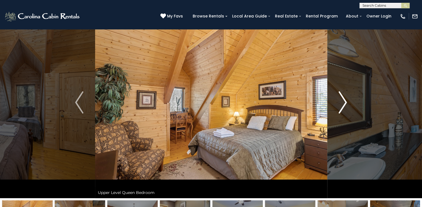
click at [345, 100] on img "Next" at bounding box center [342, 102] width 8 height 22
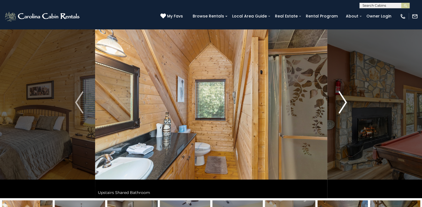
click at [345, 100] on img "Next" at bounding box center [342, 102] width 8 height 22
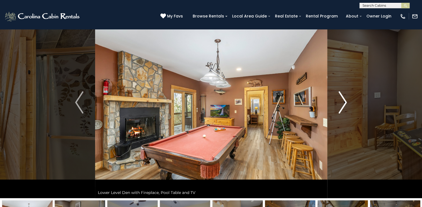
click at [345, 100] on img "Next" at bounding box center [342, 102] width 8 height 22
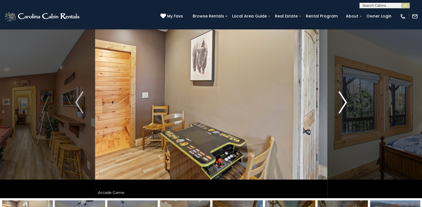
click at [345, 100] on img "Next" at bounding box center [342, 102] width 8 height 22
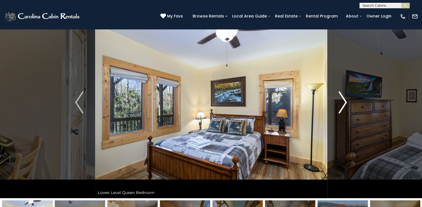
click at [346, 101] on img "Next" at bounding box center [342, 102] width 8 height 22
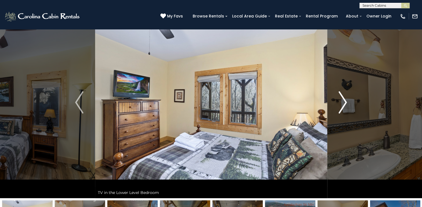
click at [346, 101] on img "Next" at bounding box center [342, 102] width 8 height 22
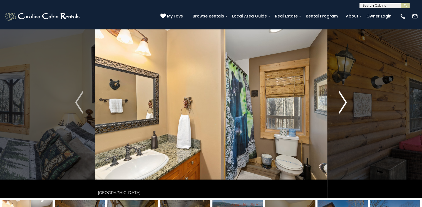
click at [344, 101] on img "Next" at bounding box center [342, 102] width 8 height 22
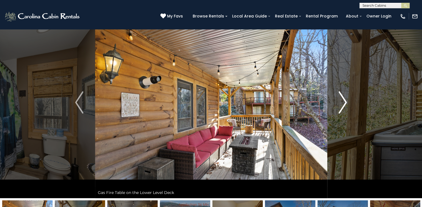
click at [345, 100] on img "Next" at bounding box center [342, 102] width 8 height 22
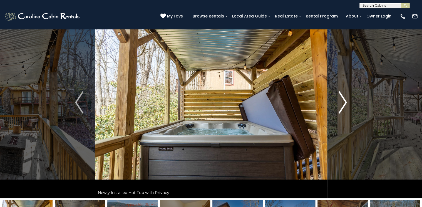
click at [345, 100] on img "Next" at bounding box center [342, 102] width 8 height 22
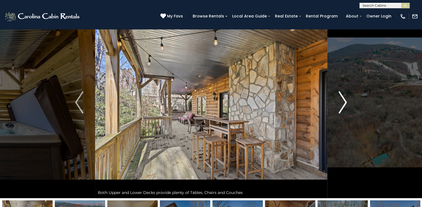
click at [345, 101] on img "Next" at bounding box center [342, 102] width 8 height 22
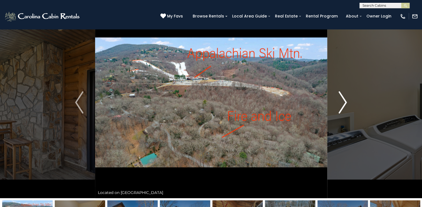
click at [344, 100] on img "Next" at bounding box center [342, 102] width 8 height 22
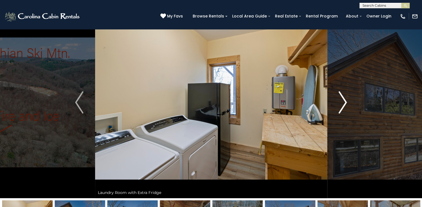
click at [345, 99] on img "Next" at bounding box center [342, 102] width 8 height 22
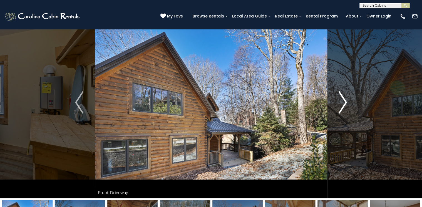
click at [345, 99] on img "Next" at bounding box center [342, 102] width 8 height 22
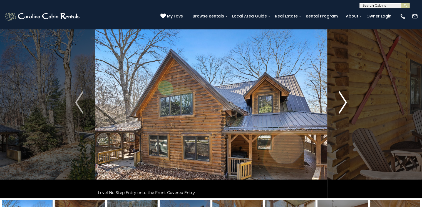
click at [345, 99] on img "Next" at bounding box center [342, 102] width 8 height 22
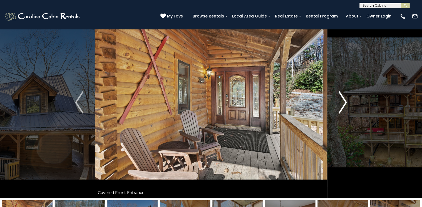
click at [345, 99] on img "Next" at bounding box center [342, 102] width 8 height 22
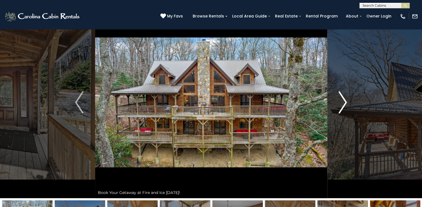
click at [345, 101] on img "Next" at bounding box center [342, 102] width 8 height 22
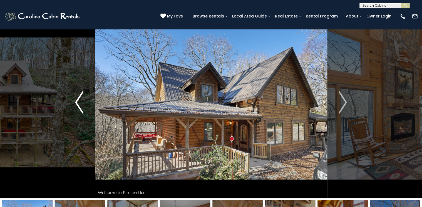
click at [81, 98] on img "Previous" at bounding box center [79, 102] width 8 height 22
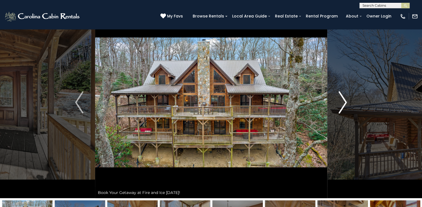
click at [346, 102] on img "Next" at bounding box center [342, 102] width 8 height 22
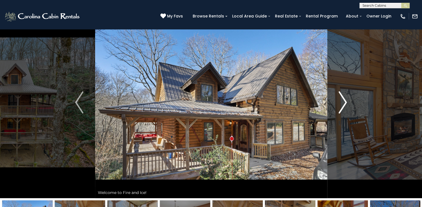
click at [346, 99] on img "Next" at bounding box center [342, 102] width 8 height 22
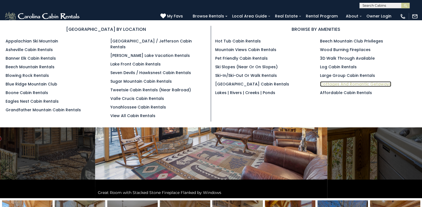
click at [337, 83] on link "Cottages and Romantic Getaways" at bounding box center [355, 84] width 71 height 6
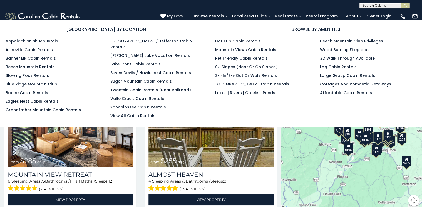
click at [236, 55] on ul "Hot Tub Cabin Rentals Mountain Views Cabin Rentals Pet Friendly Cabin Rentals S…" at bounding box center [263, 67] width 96 height 58
click at [238, 58] on link "Pet Friendly Cabin Rentals" at bounding box center [241, 59] width 53 height 6
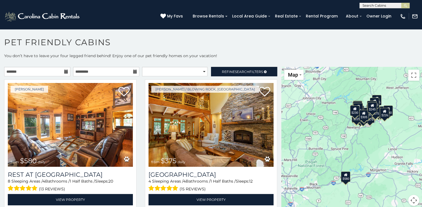
click at [66, 72] on icon at bounding box center [66, 72] width 4 height 4
click at [66, 70] on icon at bounding box center [66, 72] width 4 height 4
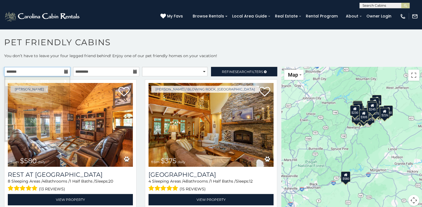
click at [63, 71] on input "text" at bounding box center [37, 71] width 66 height 9
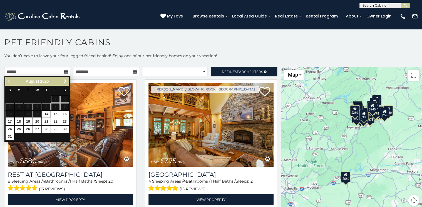
click at [67, 78] on link "Next" at bounding box center [65, 81] width 7 height 7
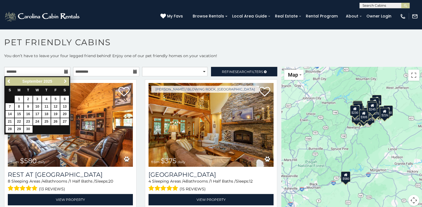
click at [65, 79] on span "Next" at bounding box center [65, 81] width 4 height 4
click at [56, 106] on link "10" at bounding box center [55, 106] width 9 height 7
type input "**********"
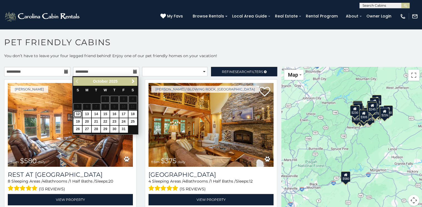
click at [77, 113] on link "12" at bounding box center [77, 114] width 9 height 7
type input "**********"
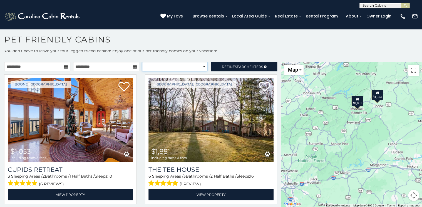
click at [203, 68] on select "**********" at bounding box center [174, 66] width 65 height 9
select select "*********"
click at [142, 62] on select "**********" at bounding box center [174, 66] width 65 height 9
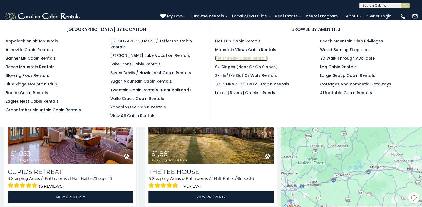
click at [228, 56] on link "Pet Friendly Cabin Rentals" at bounding box center [241, 59] width 53 height 6
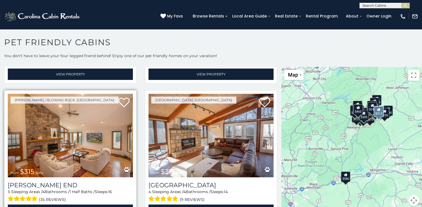
scroll to position [400, 0]
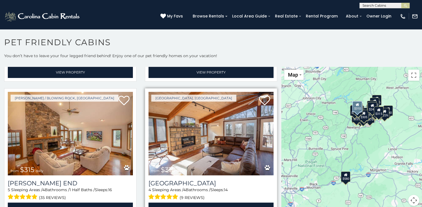
click at [193, 166] on img at bounding box center [210, 134] width 125 height 84
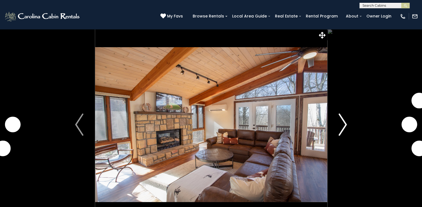
click at [345, 122] on img "Next" at bounding box center [342, 125] width 8 height 22
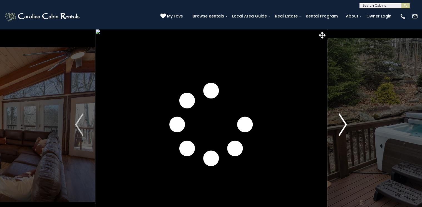
click at [345, 122] on img "Next" at bounding box center [342, 125] width 8 height 22
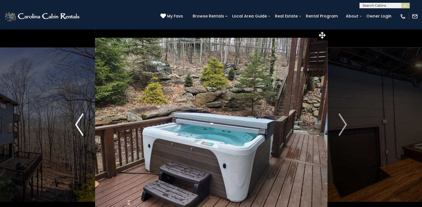
click at [77, 126] on img "Previous" at bounding box center [79, 125] width 8 height 22
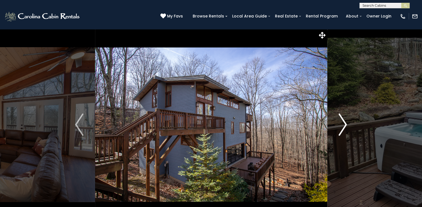
click at [346, 121] on img "Next" at bounding box center [342, 125] width 8 height 22
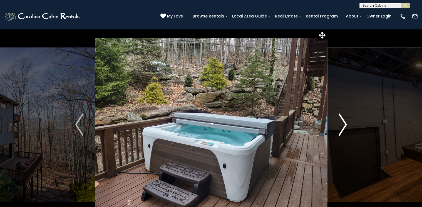
click at [346, 121] on img "Next" at bounding box center [342, 125] width 8 height 22
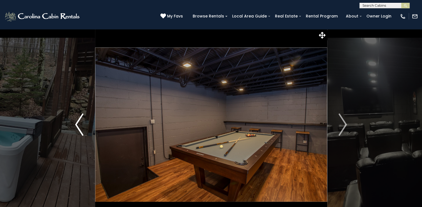
click at [80, 123] on img "Previous" at bounding box center [79, 125] width 8 height 22
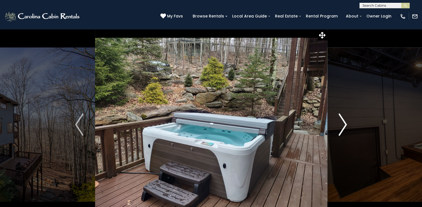
click at [346, 121] on img "Next" at bounding box center [342, 125] width 8 height 22
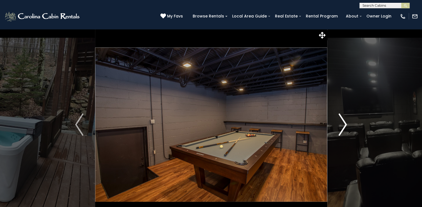
click at [345, 123] on img "Next" at bounding box center [342, 125] width 8 height 22
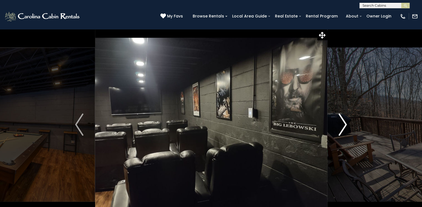
click at [343, 121] on img "Next" at bounding box center [342, 125] width 8 height 22
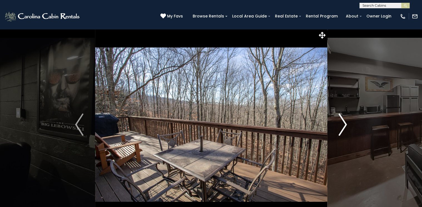
click at [343, 121] on img "Next" at bounding box center [342, 125] width 8 height 22
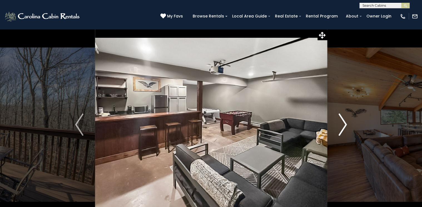
click at [345, 122] on img "Next" at bounding box center [342, 125] width 8 height 22
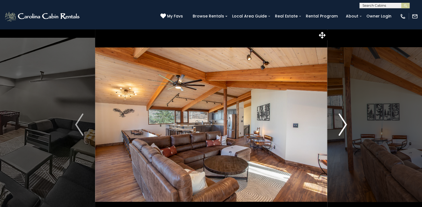
click at [346, 123] on img "Next" at bounding box center [342, 125] width 8 height 22
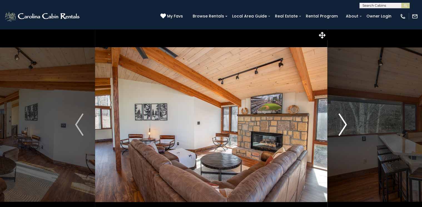
click at [346, 120] on img "Next" at bounding box center [342, 125] width 8 height 22
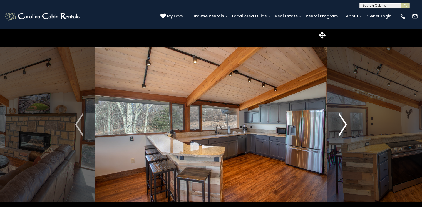
click at [349, 120] on button "Next" at bounding box center [343, 125] width 32 height 192
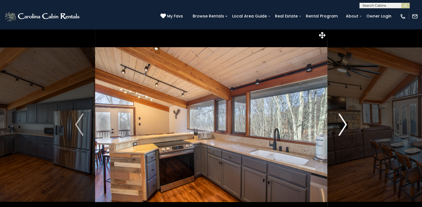
click at [349, 120] on button "Next" at bounding box center [343, 125] width 32 height 192
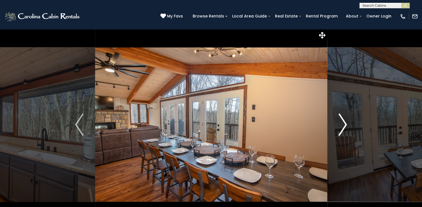
click at [344, 125] on img "Next" at bounding box center [342, 125] width 8 height 22
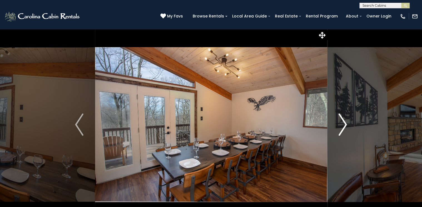
click at [344, 125] on img "Next" at bounding box center [342, 125] width 8 height 22
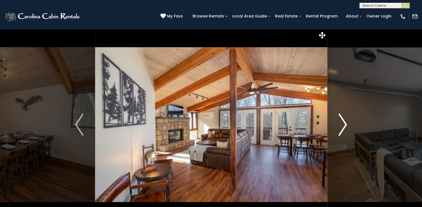
click at [346, 123] on img "Next" at bounding box center [342, 125] width 8 height 22
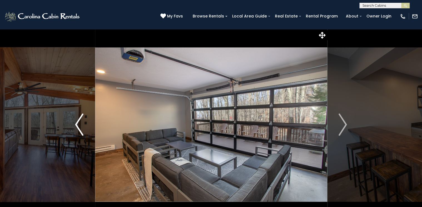
click at [75, 120] on img "Previous" at bounding box center [79, 125] width 8 height 22
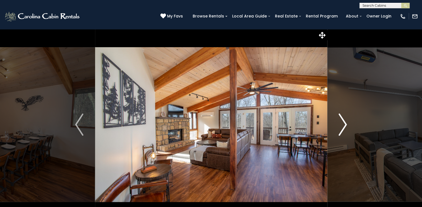
click at [342, 124] on img "Next" at bounding box center [342, 125] width 8 height 22
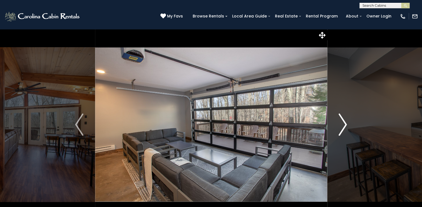
click at [346, 123] on img "Next" at bounding box center [342, 125] width 8 height 22
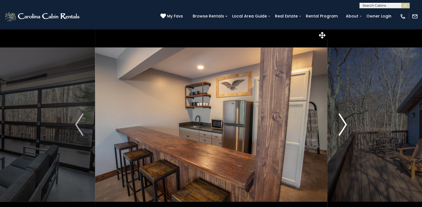
click at [346, 123] on img "Next" at bounding box center [342, 125] width 8 height 22
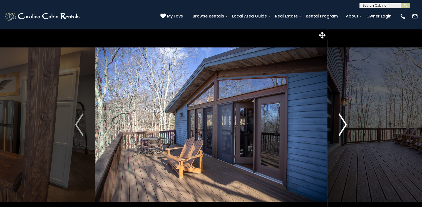
click at [344, 123] on img "Next" at bounding box center [342, 125] width 8 height 22
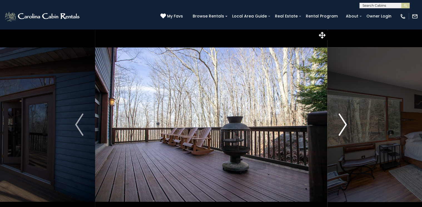
click at [344, 123] on img "Next" at bounding box center [342, 125] width 8 height 22
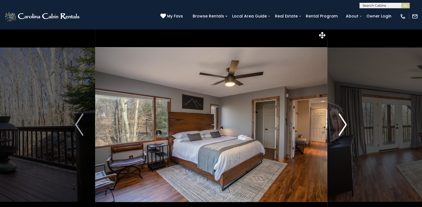
click at [344, 123] on img "Next" at bounding box center [342, 125] width 8 height 22
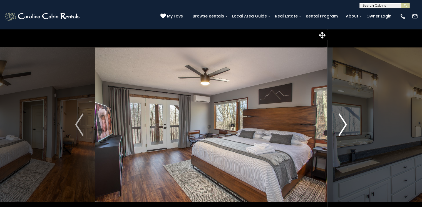
click at [345, 122] on img "Next" at bounding box center [342, 125] width 8 height 22
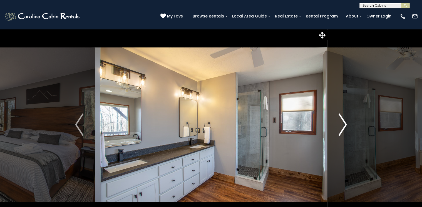
click at [345, 122] on img "Next" at bounding box center [342, 125] width 8 height 22
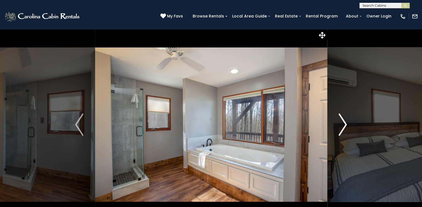
click at [345, 122] on img "Next" at bounding box center [342, 125] width 8 height 22
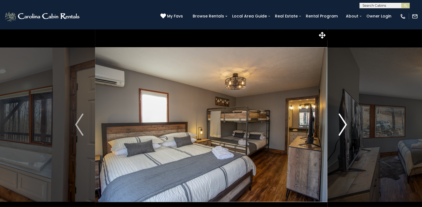
click at [345, 122] on img "Next" at bounding box center [342, 125] width 8 height 22
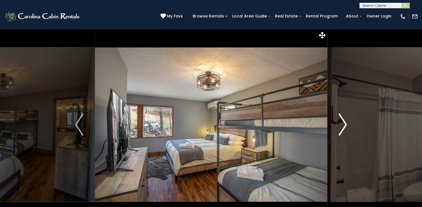
click at [345, 122] on img "Next" at bounding box center [342, 125] width 8 height 22
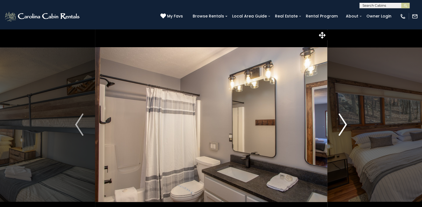
click at [345, 122] on img "Next" at bounding box center [342, 125] width 8 height 22
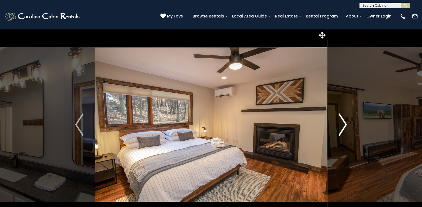
click at [346, 123] on img "Next" at bounding box center [342, 125] width 8 height 22
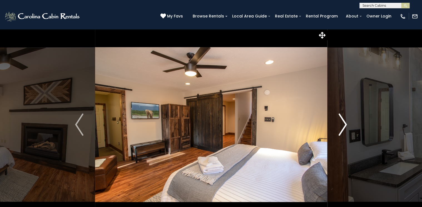
click at [345, 123] on img "Next" at bounding box center [342, 125] width 8 height 22
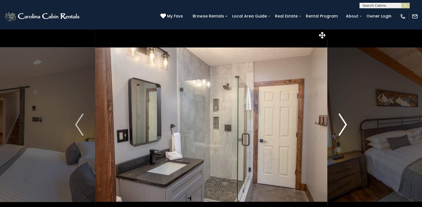
click at [345, 123] on img "Next" at bounding box center [342, 125] width 8 height 22
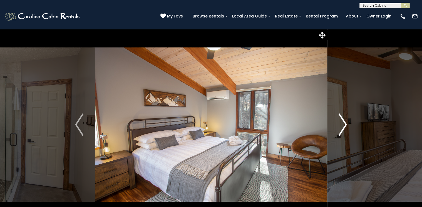
click at [345, 123] on img "Next" at bounding box center [342, 125] width 8 height 22
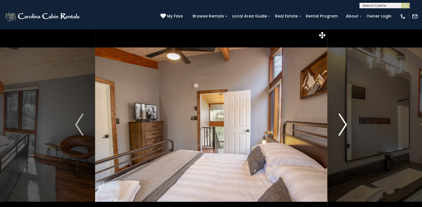
click at [343, 123] on img "Next" at bounding box center [342, 125] width 8 height 22
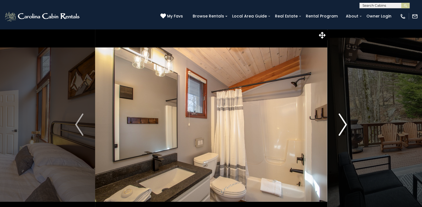
click at [345, 121] on img "Next" at bounding box center [342, 125] width 8 height 22
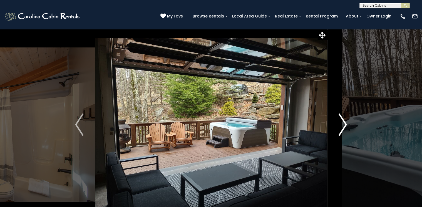
click at [345, 124] on img "Next" at bounding box center [342, 125] width 8 height 22
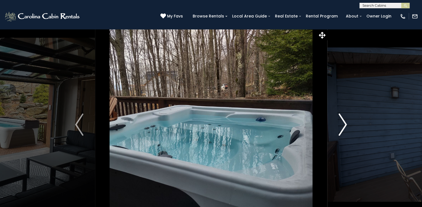
click at [345, 124] on img "Next" at bounding box center [342, 125] width 8 height 22
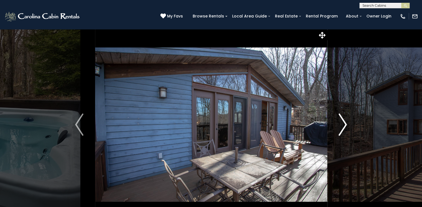
click at [343, 124] on img "Next" at bounding box center [342, 125] width 8 height 22
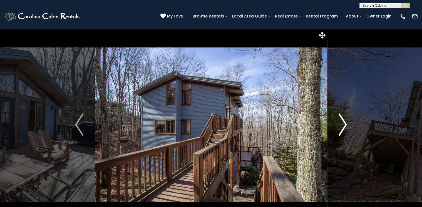
click at [344, 124] on img "Next" at bounding box center [342, 125] width 8 height 22
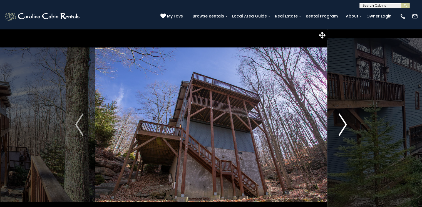
click at [345, 123] on img "Next" at bounding box center [342, 125] width 8 height 22
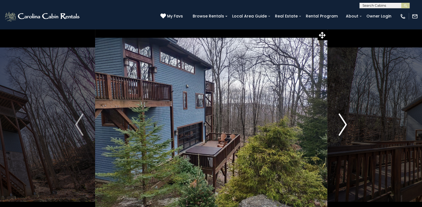
click at [345, 124] on img "Next" at bounding box center [342, 125] width 8 height 22
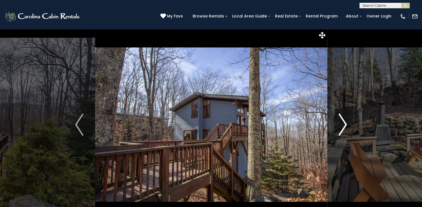
click at [345, 124] on img "Next" at bounding box center [342, 125] width 8 height 22
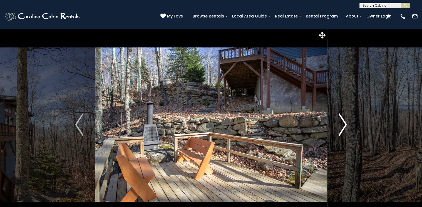
click at [344, 123] on img "Next" at bounding box center [342, 125] width 8 height 22
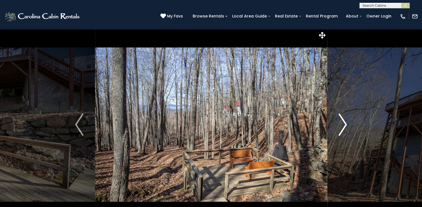
click at [344, 123] on img "Next" at bounding box center [342, 125] width 8 height 22
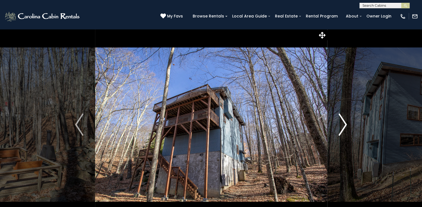
click at [346, 121] on img "Next" at bounding box center [342, 125] width 8 height 22
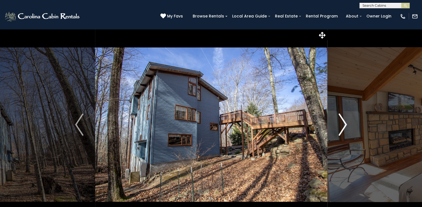
click at [345, 121] on img "Next" at bounding box center [342, 125] width 8 height 22
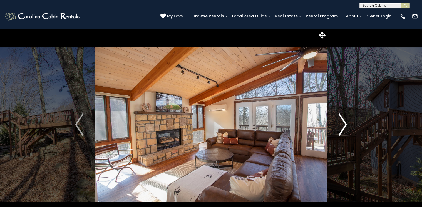
click at [345, 122] on img "Next" at bounding box center [342, 125] width 8 height 22
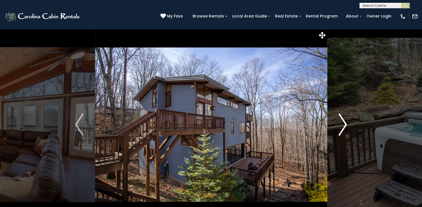
click at [346, 123] on img "Next" at bounding box center [342, 125] width 8 height 22
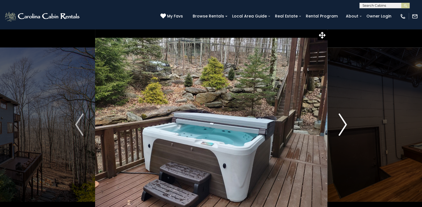
click at [345, 124] on img "Next" at bounding box center [342, 125] width 8 height 22
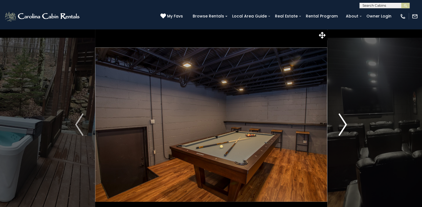
click at [344, 122] on img "Next" at bounding box center [342, 125] width 8 height 22
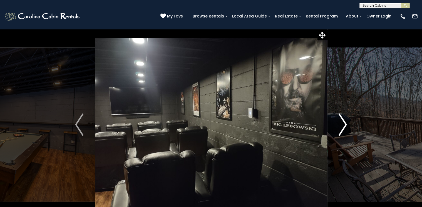
click at [344, 122] on img "Next" at bounding box center [342, 125] width 8 height 22
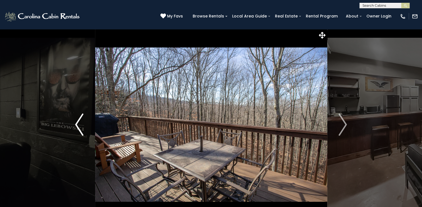
click at [81, 127] on img "Previous" at bounding box center [79, 125] width 8 height 22
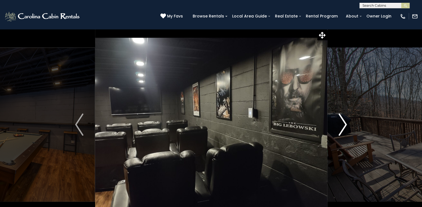
click at [345, 123] on img "Next" at bounding box center [342, 125] width 8 height 22
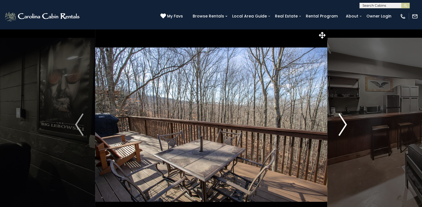
click at [345, 123] on img "Next" at bounding box center [342, 125] width 8 height 22
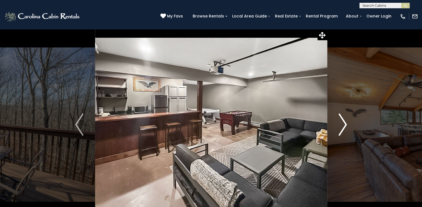
click at [346, 124] on img "Next" at bounding box center [342, 125] width 8 height 22
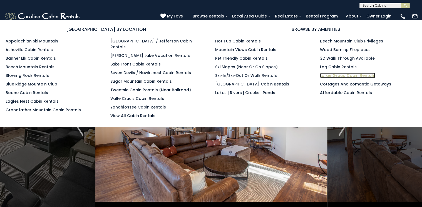
click at [339, 75] on link "Large Group Cabin Rentals" at bounding box center [347, 76] width 55 height 6
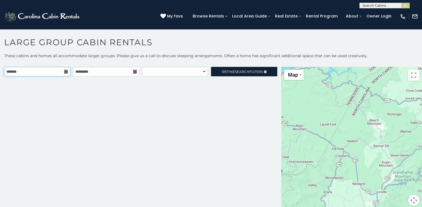
click at [58, 69] on input "text" at bounding box center [37, 71] width 66 height 9
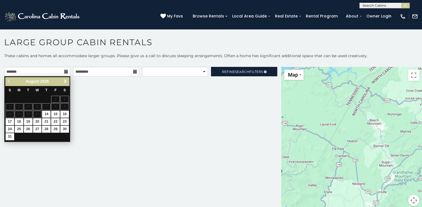
click at [64, 81] on span "Next" at bounding box center [65, 81] width 4 height 4
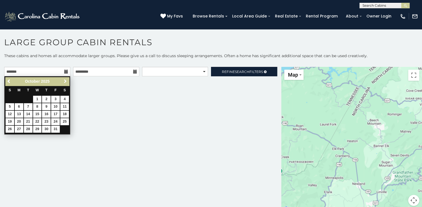
click at [64, 81] on span "Next" at bounding box center [65, 81] width 4 height 4
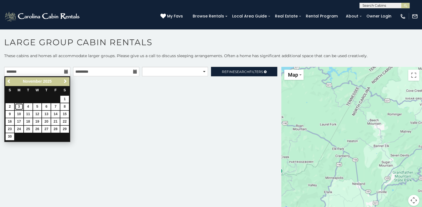
click at [19, 106] on link "3" at bounding box center [19, 106] width 9 height 7
type input "**********"
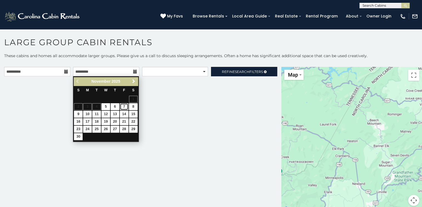
click at [123, 106] on link "7" at bounding box center [124, 106] width 9 height 7
type input "**********"
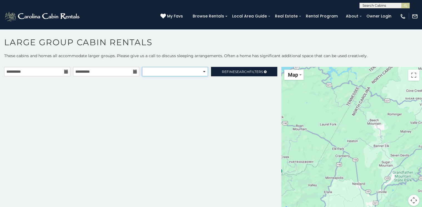
click at [202, 71] on select "**********" at bounding box center [175, 71] width 66 height 9
click at [142, 67] on select "**********" at bounding box center [175, 71] width 66 height 9
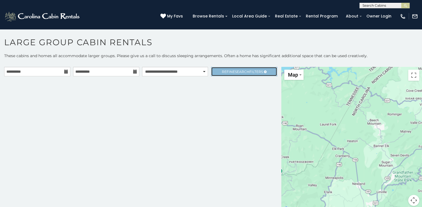
click at [231, 70] on span "Refine Search Filters" at bounding box center [242, 72] width 41 height 4
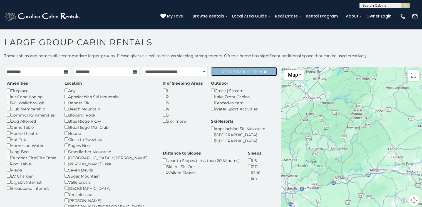
click at [235, 72] on span "Search" at bounding box center [242, 72] width 14 height 4
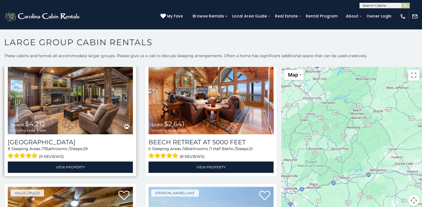
scroll to position [22, 0]
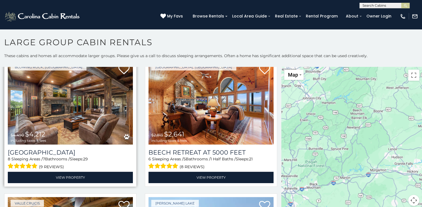
select select "**********"
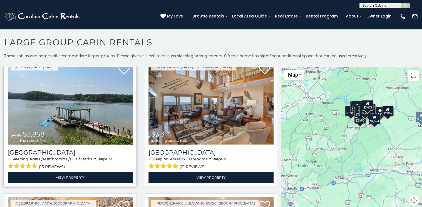
click at [73, 132] on img at bounding box center [70, 103] width 125 height 84
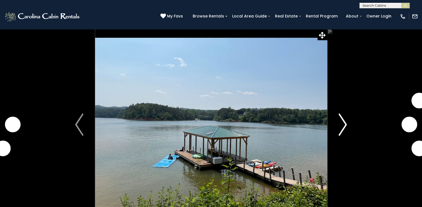
click at [343, 123] on img "Next" at bounding box center [342, 125] width 8 height 22
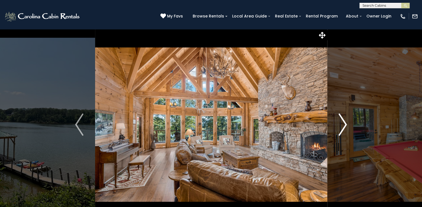
click at [343, 121] on img "Next" at bounding box center [342, 125] width 8 height 22
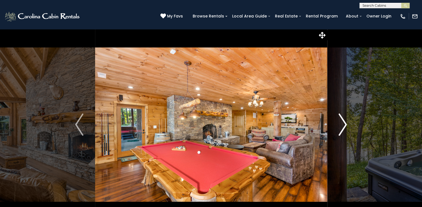
click at [343, 123] on img "Next" at bounding box center [342, 125] width 8 height 22
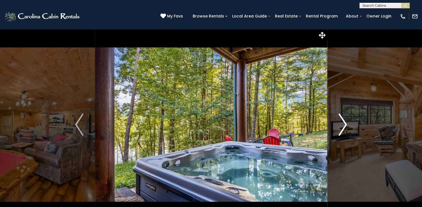
click at [343, 123] on img "Next" at bounding box center [342, 125] width 8 height 22
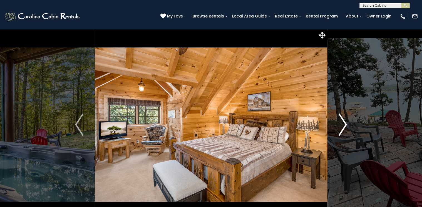
click at [343, 123] on img "Next" at bounding box center [342, 125] width 8 height 22
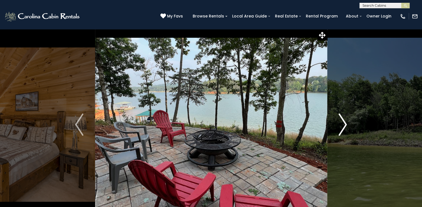
click at [344, 123] on img "Next" at bounding box center [342, 125] width 8 height 22
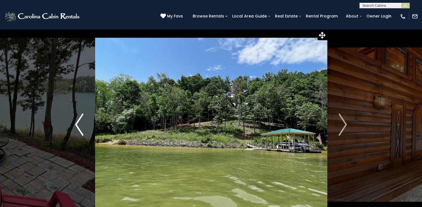
click at [81, 122] on img "Previous" at bounding box center [79, 125] width 8 height 22
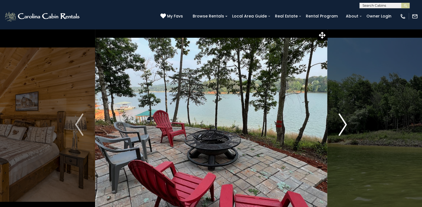
click at [340, 124] on img "Next" at bounding box center [342, 125] width 8 height 22
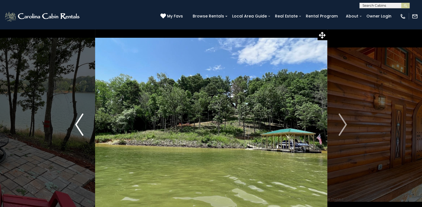
click at [76, 123] on img "Previous" at bounding box center [79, 125] width 8 height 22
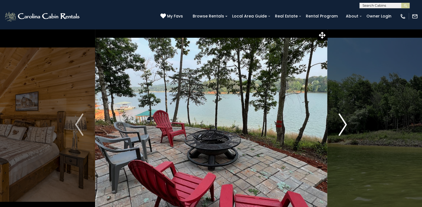
click at [345, 124] on img "Next" at bounding box center [342, 125] width 8 height 22
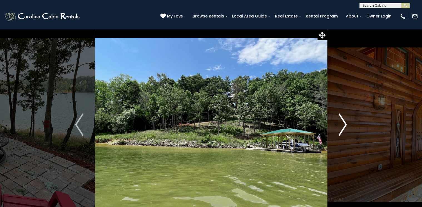
click at [350, 125] on button "Next" at bounding box center [343, 125] width 32 height 192
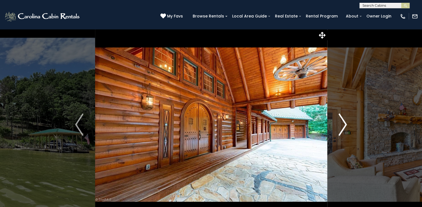
click at [356, 124] on button "Next" at bounding box center [343, 125] width 32 height 192
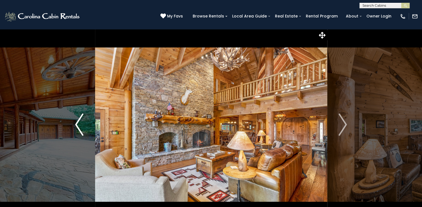
click at [79, 124] on img "Previous" at bounding box center [79, 125] width 8 height 22
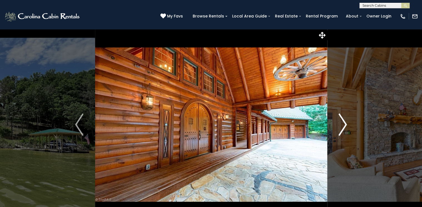
click at [344, 120] on img "Next" at bounding box center [342, 125] width 8 height 22
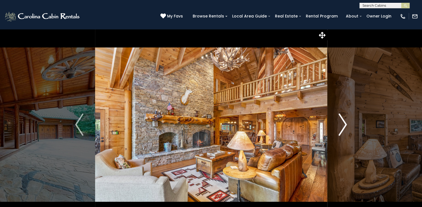
click at [347, 122] on button "Next" at bounding box center [343, 125] width 32 height 192
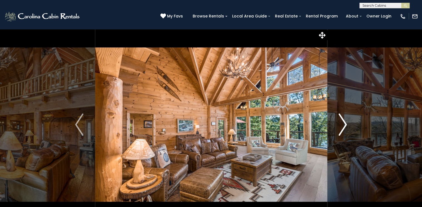
click at [347, 122] on button "Next" at bounding box center [343, 125] width 32 height 192
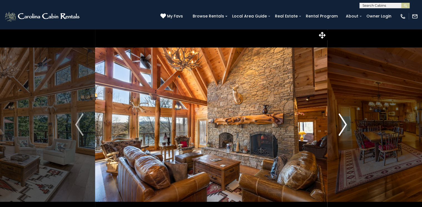
click at [347, 122] on button "Next" at bounding box center [343, 125] width 32 height 192
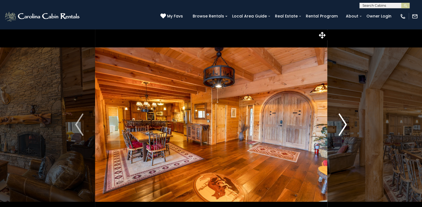
click at [346, 122] on img "Next" at bounding box center [342, 125] width 8 height 22
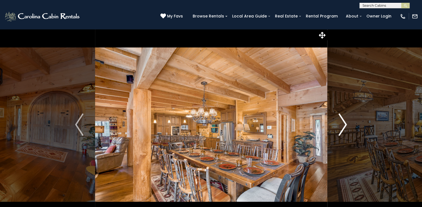
click at [345, 123] on img "Next" at bounding box center [342, 125] width 8 height 22
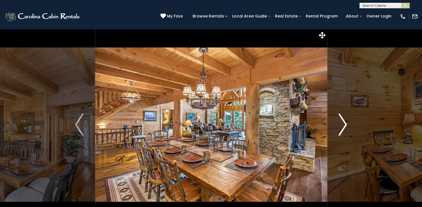
click at [345, 123] on img "Next" at bounding box center [342, 125] width 8 height 22
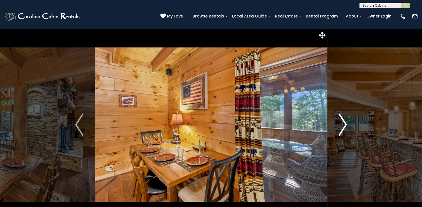
click at [345, 123] on img "Next" at bounding box center [342, 125] width 8 height 22
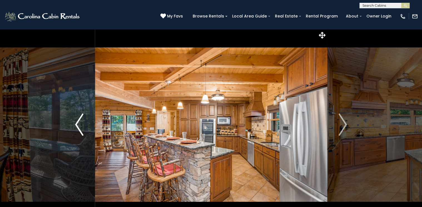
click at [81, 122] on img "Previous" at bounding box center [79, 125] width 8 height 22
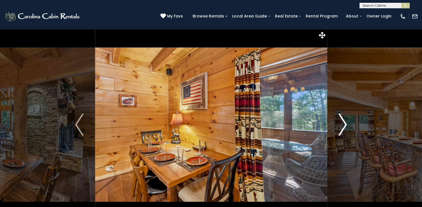
click at [345, 124] on img "Next" at bounding box center [342, 125] width 8 height 22
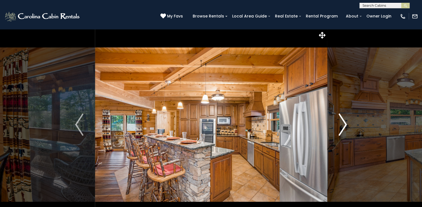
click at [345, 124] on img "Next" at bounding box center [342, 125] width 8 height 22
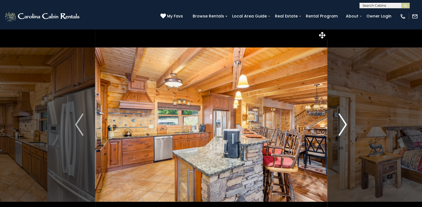
click at [345, 124] on img "Next" at bounding box center [342, 125] width 8 height 22
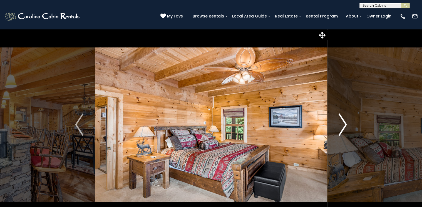
click at [345, 124] on img "Next" at bounding box center [342, 125] width 8 height 22
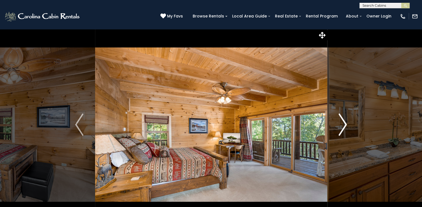
click at [345, 124] on img "Next" at bounding box center [342, 125] width 8 height 22
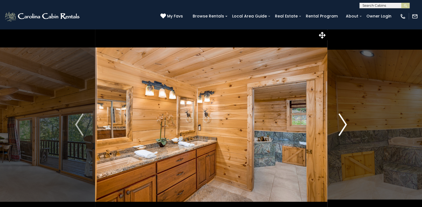
click at [345, 124] on img "Next" at bounding box center [342, 125] width 8 height 22
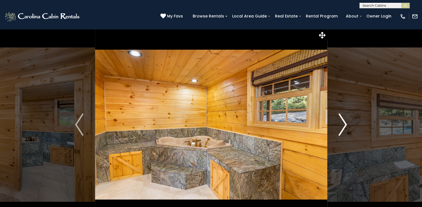
click at [345, 124] on img "Next" at bounding box center [342, 125] width 8 height 22
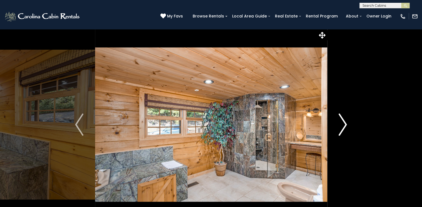
click at [345, 124] on img "Next" at bounding box center [342, 125] width 8 height 22
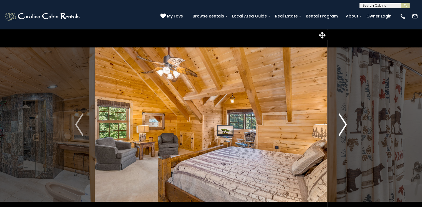
click at [345, 124] on img "Next" at bounding box center [342, 125] width 8 height 22
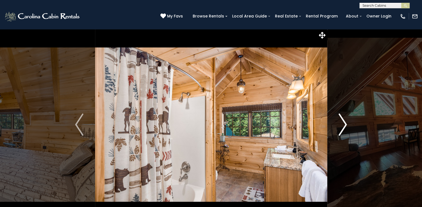
click at [345, 124] on img "Next" at bounding box center [342, 125] width 8 height 22
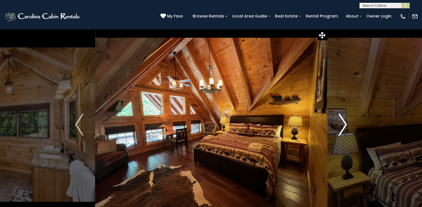
click at [345, 124] on img "Next" at bounding box center [342, 125] width 8 height 22
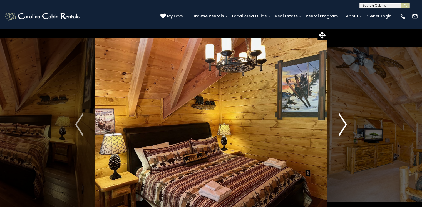
click at [343, 123] on img "Next" at bounding box center [342, 125] width 8 height 22
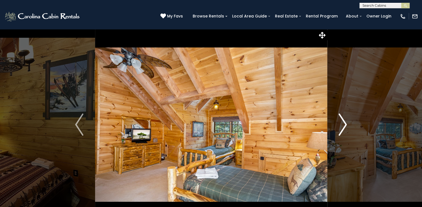
click at [346, 123] on img "Next" at bounding box center [342, 125] width 8 height 22
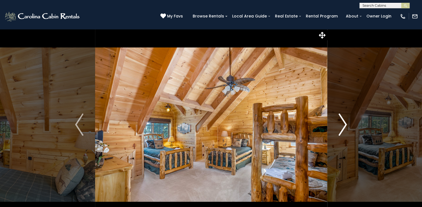
click at [345, 124] on img "Next" at bounding box center [342, 125] width 8 height 22
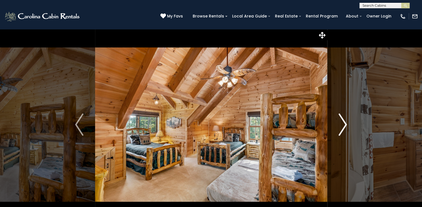
click at [345, 124] on img "Next" at bounding box center [342, 125] width 8 height 22
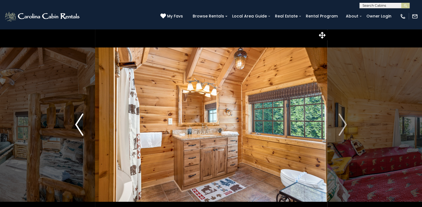
click at [83, 119] on img "Previous" at bounding box center [79, 125] width 8 height 22
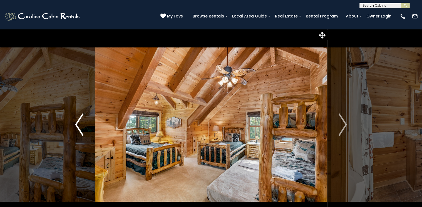
click at [76, 124] on img "Previous" at bounding box center [79, 125] width 8 height 22
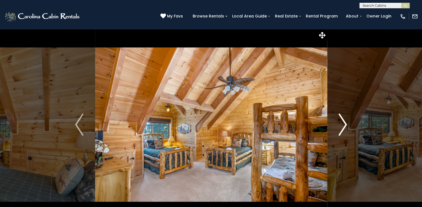
click at [346, 123] on img "Next" at bounding box center [342, 125] width 8 height 22
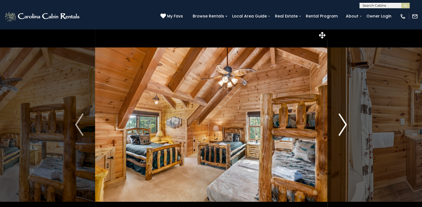
click at [347, 124] on img "Next" at bounding box center [342, 125] width 8 height 22
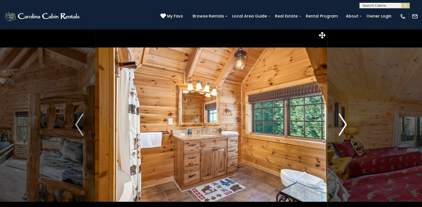
click at [347, 124] on img "Next" at bounding box center [342, 125] width 8 height 22
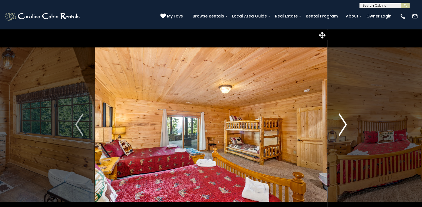
click at [345, 127] on img "Next" at bounding box center [342, 125] width 8 height 22
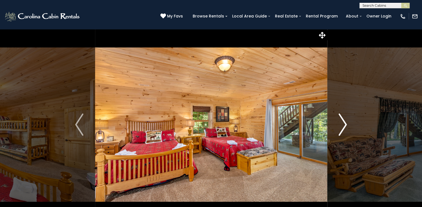
click at [344, 124] on img "Next" at bounding box center [342, 125] width 8 height 22
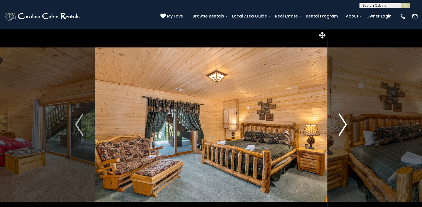
click at [343, 124] on img "Next" at bounding box center [342, 125] width 8 height 22
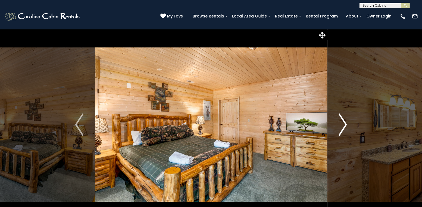
click at [343, 124] on img "Next" at bounding box center [342, 125] width 8 height 22
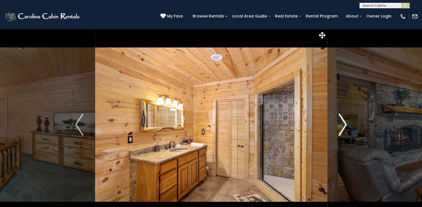
click at [343, 124] on img "Next" at bounding box center [342, 125] width 8 height 22
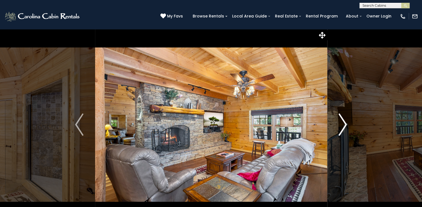
click at [346, 123] on img "Next" at bounding box center [342, 125] width 8 height 22
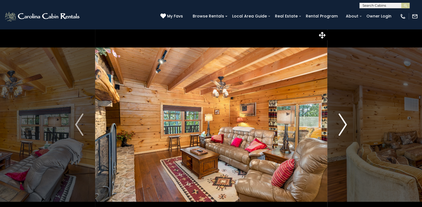
click at [346, 123] on img "Next" at bounding box center [342, 125] width 8 height 22
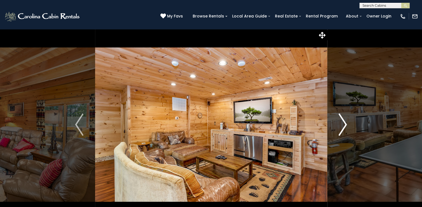
click at [345, 123] on img "Next" at bounding box center [342, 125] width 8 height 22
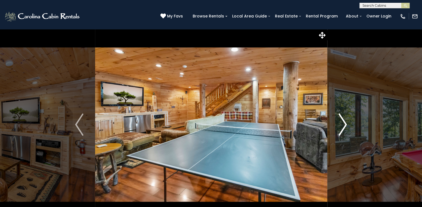
click at [345, 123] on img "Next" at bounding box center [342, 125] width 8 height 22
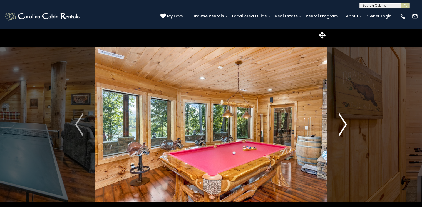
click at [345, 123] on img "Next" at bounding box center [342, 125] width 8 height 22
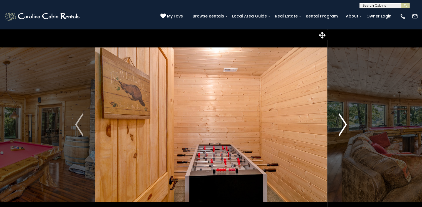
click at [345, 123] on img "Next" at bounding box center [342, 125] width 8 height 22
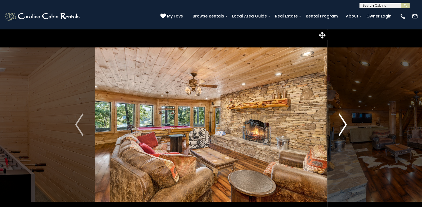
click at [345, 123] on img "Next" at bounding box center [342, 125] width 8 height 22
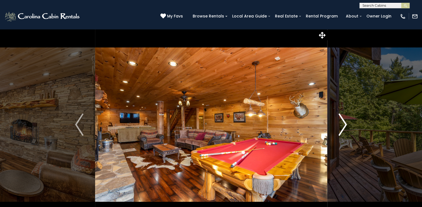
click at [345, 123] on img "Next" at bounding box center [342, 125] width 8 height 22
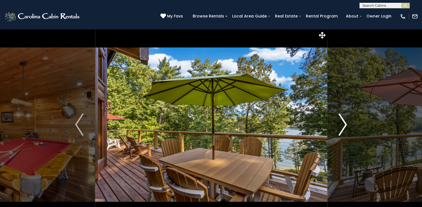
click at [345, 123] on img "Next" at bounding box center [342, 125] width 8 height 22
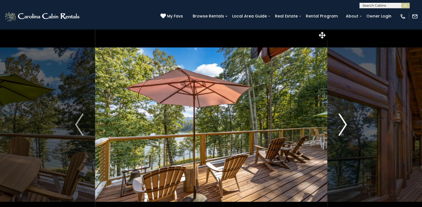
click at [345, 123] on img "Next" at bounding box center [342, 125] width 8 height 22
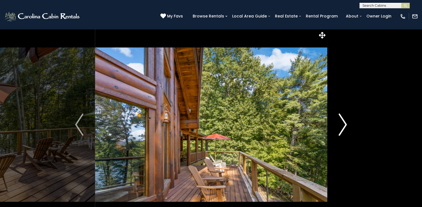
click at [345, 123] on img "Next" at bounding box center [342, 125] width 8 height 22
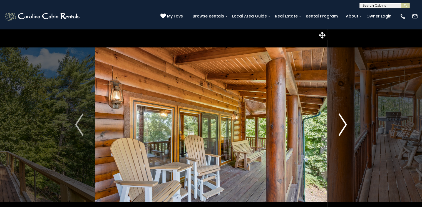
click at [345, 123] on img "Next" at bounding box center [342, 125] width 8 height 22
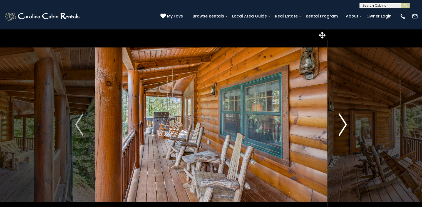
click at [345, 123] on img "Next" at bounding box center [342, 125] width 8 height 22
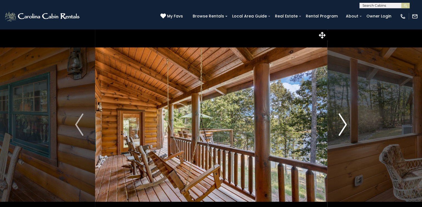
click at [345, 123] on img "Next" at bounding box center [342, 125] width 8 height 22
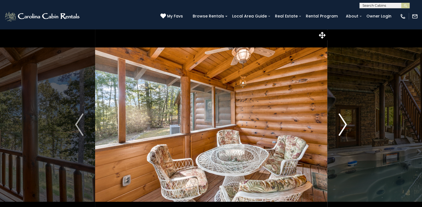
click at [345, 123] on img "Next" at bounding box center [342, 125] width 8 height 22
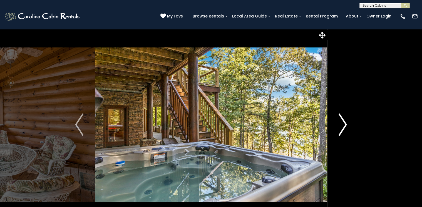
click at [344, 123] on img "Next" at bounding box center [342, 125] width 8 height 22
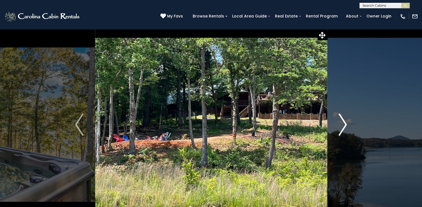
click at [344, 122] on img "Next" at bounding box center [342, 125] width 8 height 22
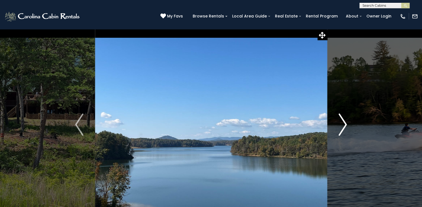
click at [344, 122] on img "Next" at bounding box center [342, 125] width 8 height 22
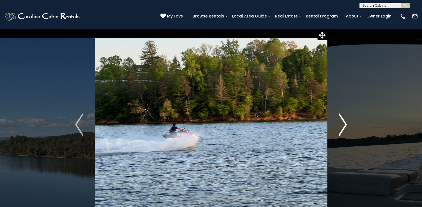
click at [344, 122] on img "Next" at bounding box center [342, 125] width 8 height 22
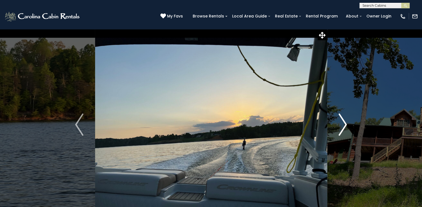
click at [344, 122] on img "Next" at bounding box center [342, 125] width 8 height 22
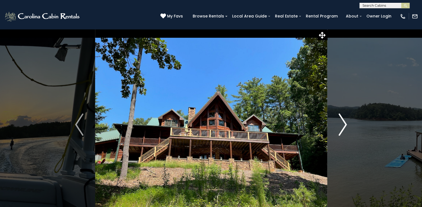
click at [344, 122] on img "Next" at bounding box center [342, 125] width 8 height 22
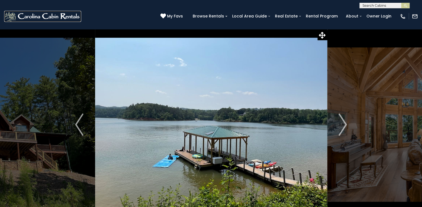
click at [57, 17] on img at bounding box center [42, 16] width 77 height 11
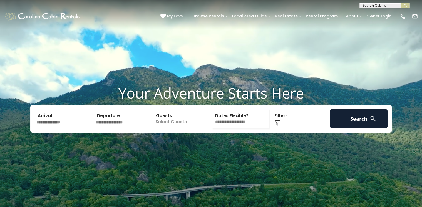
drag, startPoint x: 367, startPoint y: 1, endPoint x: 181, endPoint y: 31, distance: 187.8
click at [180, 32] on video at bounding box center [211, 105] width 422 height 211
